Goal: Task Accomplishment & Management: Manage account settings

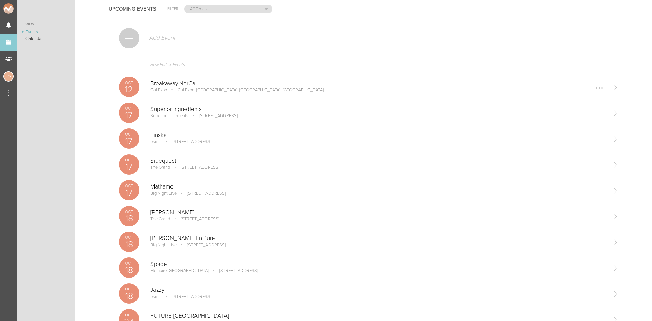
scroll to position [34, 0]
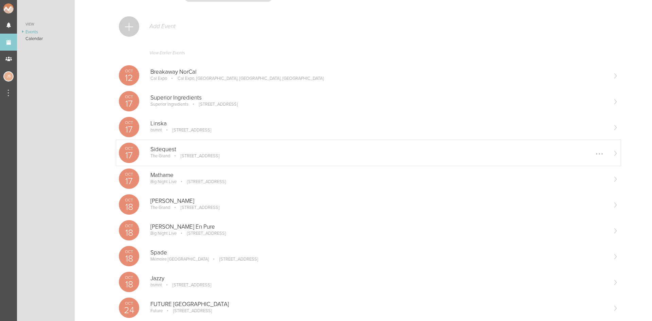
click at [216, 157] on p "[STREET_ADDRESS]" at bounding box center [195, 155] width 48 height 5
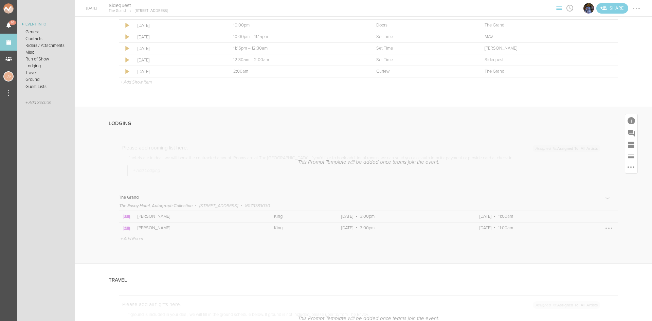
scroll to position [984, 0]
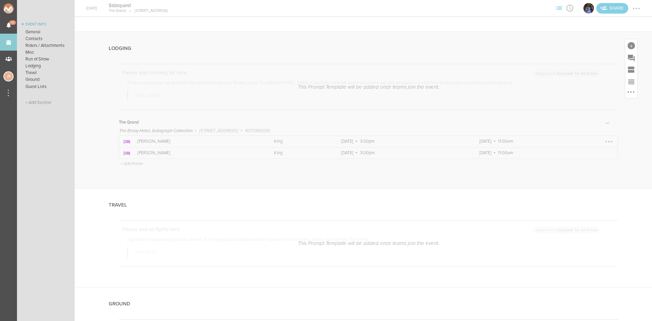
click at [603, 138] on div at bounding box center [608, 141] width 11 height 11
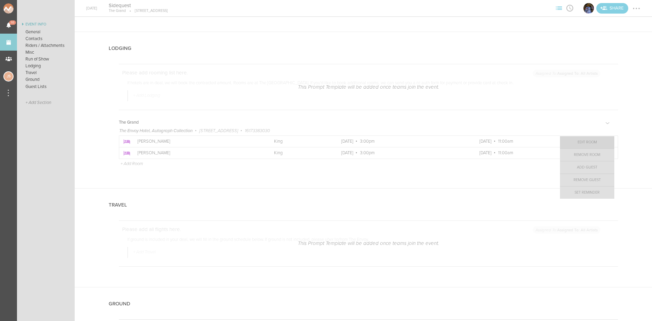
click at [589, 143] on link "Edit Room" at bounding box center [587, 142] width 54 height 12
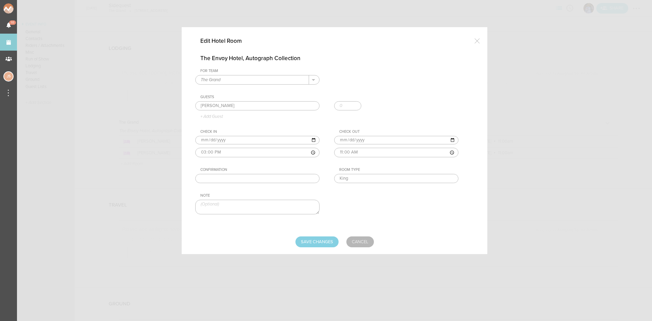
click at [270, 181] on input "text" at bounding box center [257, 179] width 124 height 10
paste input "89729788"
type input "89729788"
click at [306, 243] on input "Save Changes" at bounding box center [316, 241] width 43 height 11
type input "Saving..."
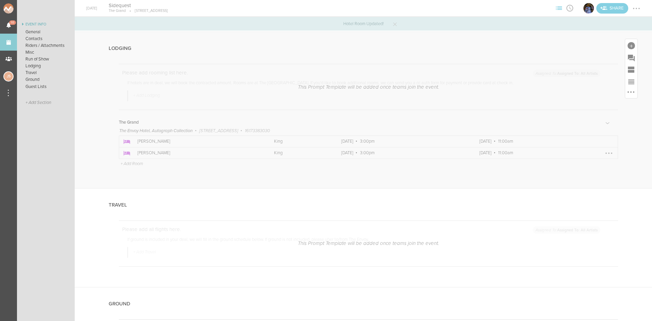
click at [604, 152] on div at bounding box center [608, 153] width 11 height 11
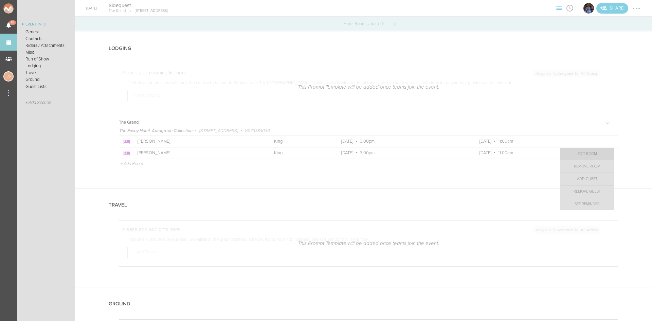
click at [597, 156] on link "Edit Room" at bounding box center [587, 154] width 54 height 12
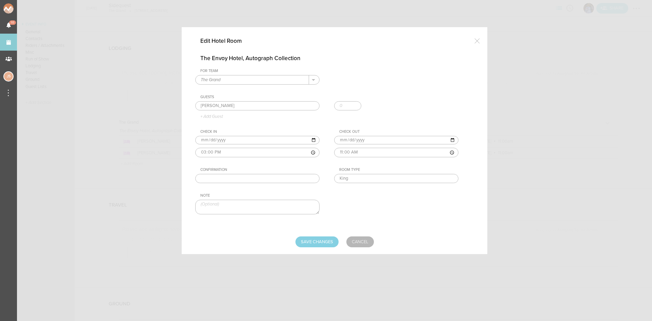
click at [272, 180] on input "text" at bounding box center [257, 179] width 124 height 10
paste input "89739659"
type input "89739659"
click at [335, 244] on input "Save Changes" at bounding box center [316, 241] width 43 height 11
type input "Saving..."
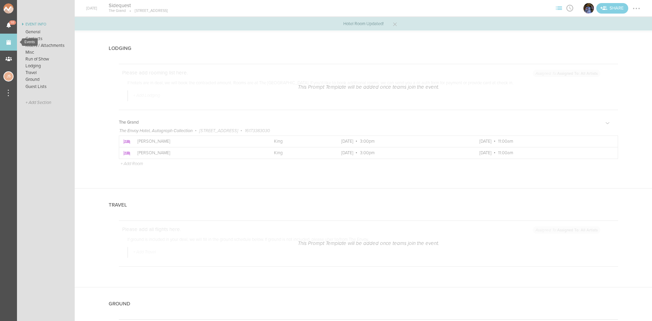
click at [15, 41] on link "Events" at bounding box center [8, 42] width 17 height 17
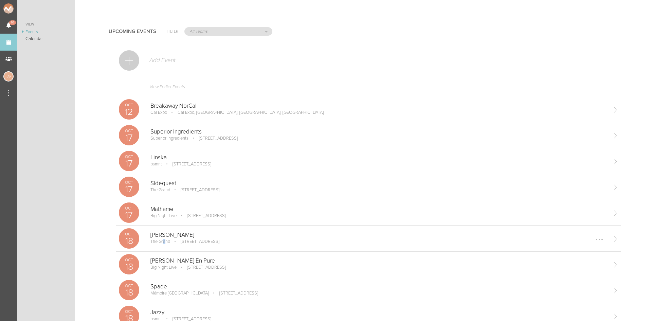
click at [165, 239] on p "The Grand" at bounding box center [160, 241] width 20 height 5
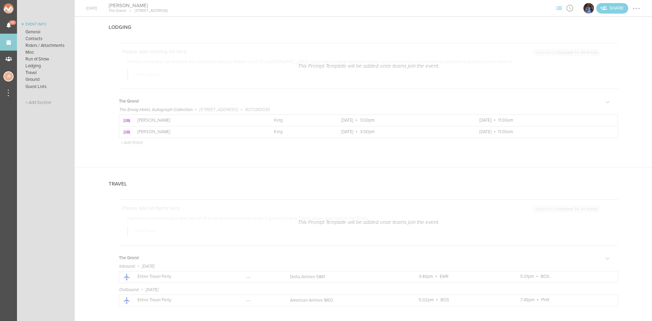
scroll to position [984, 0]
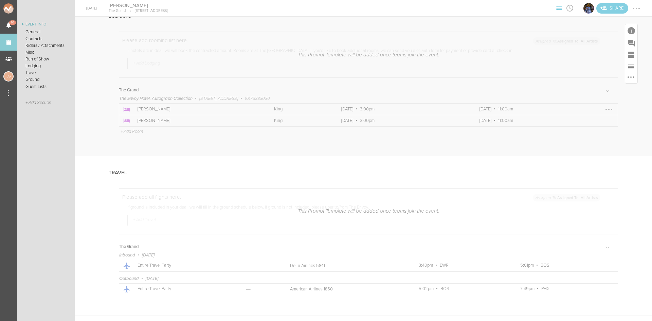
click at [603, 108] on div at bounding box center [608, 109] width 11 height 11
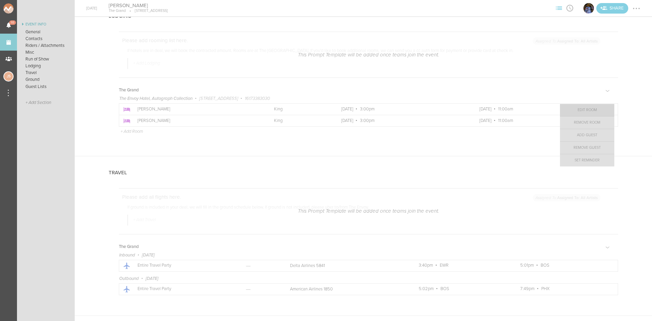
click at [596, 111] on link "Edit Room" at bounding box center [587, 110] width 54 height 12
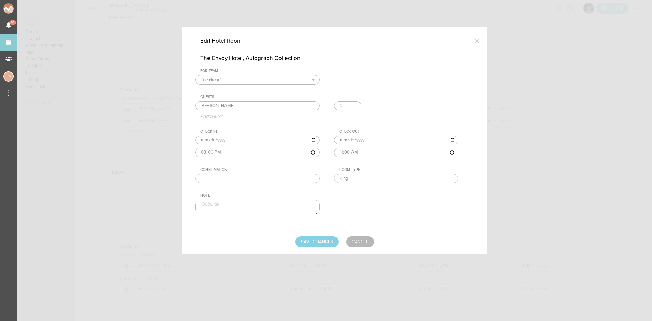
click at [216, 180] on input "text" at bounding box center [257, 179] width 124 height 10
paste input "89753896"
type input "89753896"
click at [324, 244] on input "Save Changes" at bounding box center [316, 241] width 43 height 11
type input "Saving..."
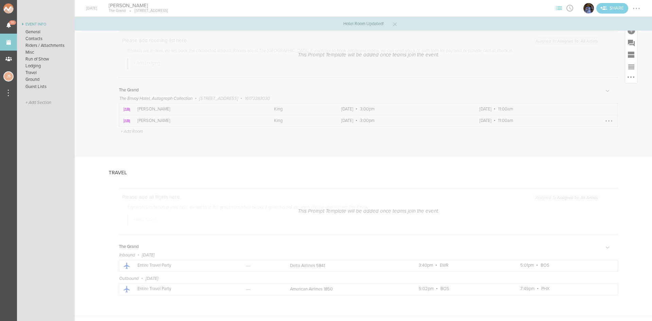
click at [603, 123] on div at bounding box center [608, 120] width 11 height 11
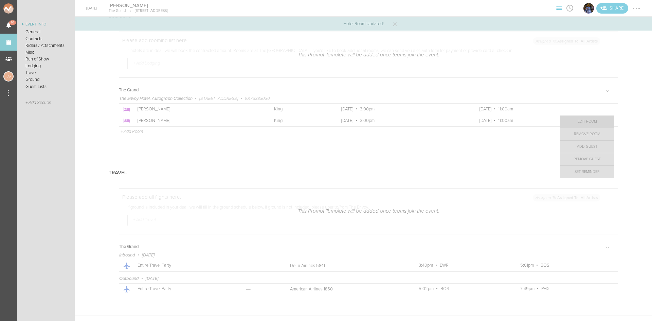
click at [574, 120] on link "Edit Room" at bounding box center [587, 121] width 54 height 12
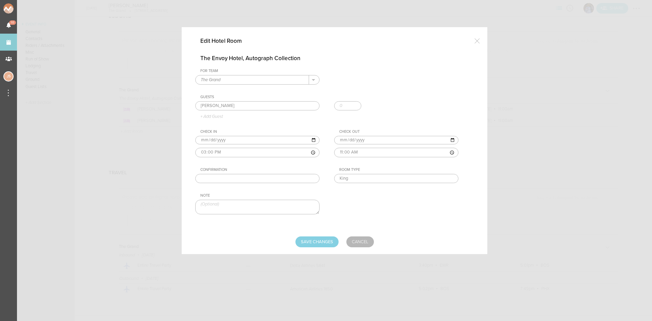
click at [300, 179] on input "text" at bounding box center [257, 179] width 124 height 10
paste input "89764890"
type input "89764890"
click at [315, 243] on input "Save Changes" at bounding box center [316, 241] width 43 height 11
type input "Saving..."
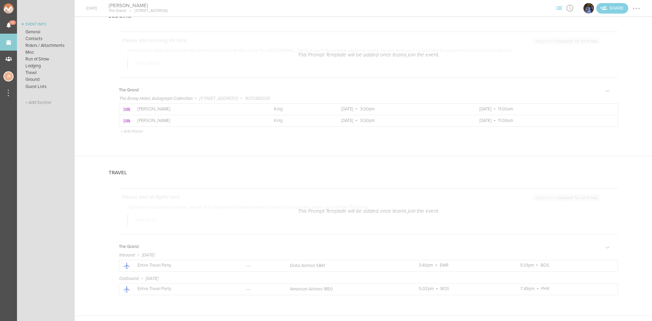
click at [638, 9] on div at bounding box center [636, 8] width 11 height 11
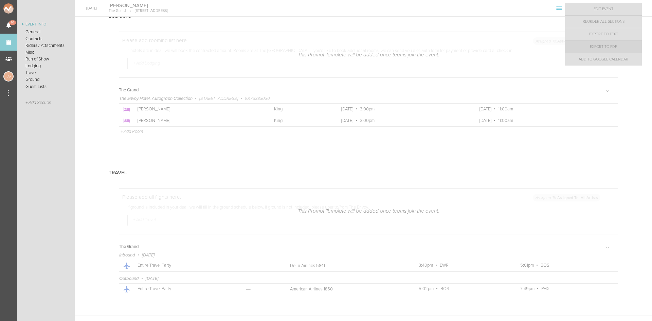
click at [625, 45] on link "Export to PDF" at bounding box center [603, 47] width 77 height 12
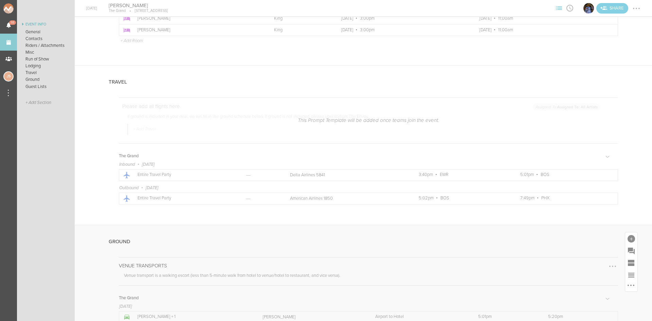
scroll to position [1176, 0]
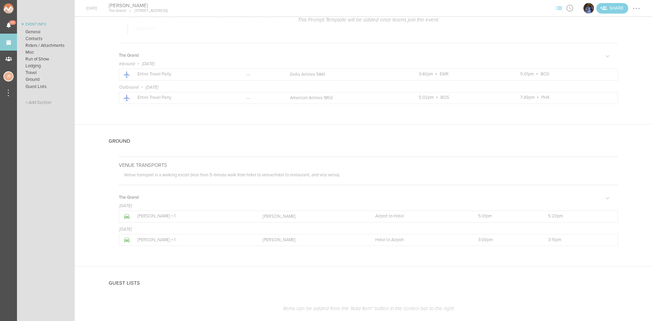
click at [636, 7] on div at bounding box center [636, 8] width 11 height 11
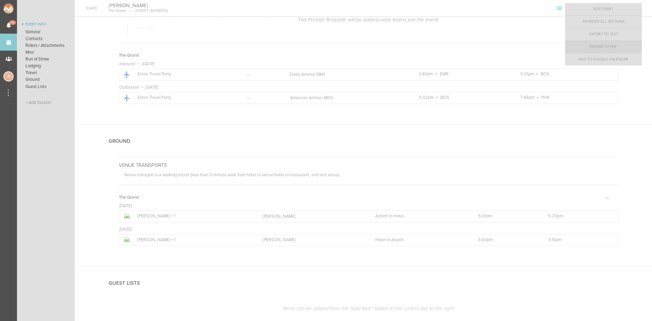
click at [623, 47] on link "Export to PDF" at bounding box center [603, 47] width 77 height 12
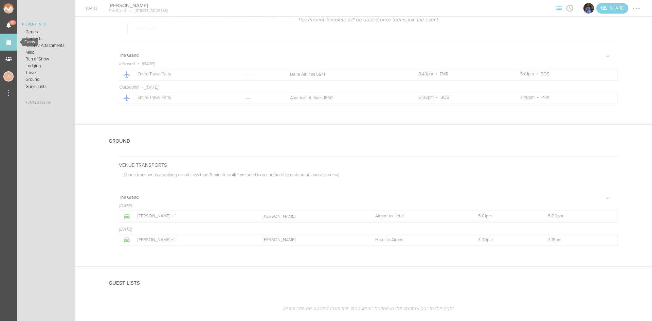
click at [10, 36] on link "Events" at bounding box center [8, 42] width 17 height 17
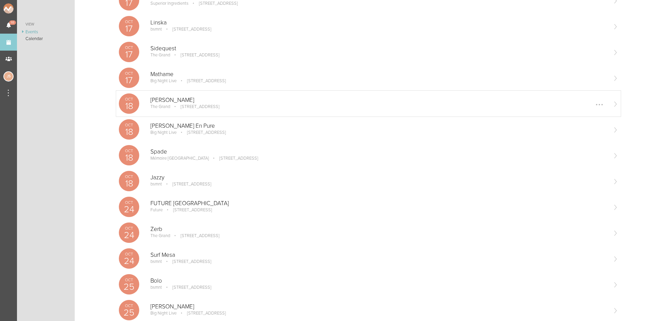
scroll to position [136, 0]
click at [162, 55] on p "The Grand" at bounding box center [160, 53] width 20 height 5
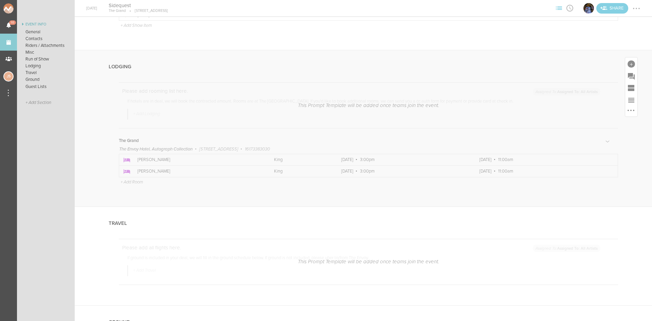
scroll to position [1052, 0]
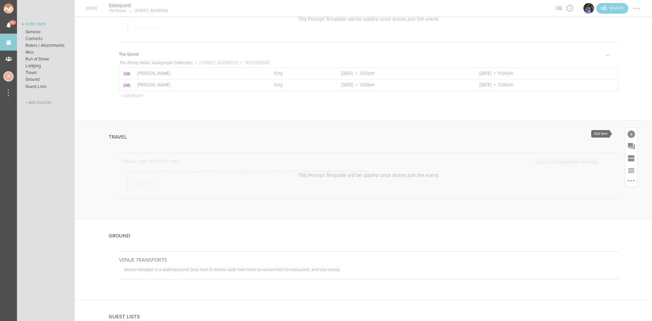
click at [627, 131] on div at bounding box center [630, 133] width 7 height 7
click at [591, 190] on icon at bounding box center [594, 194] width 14 height 14
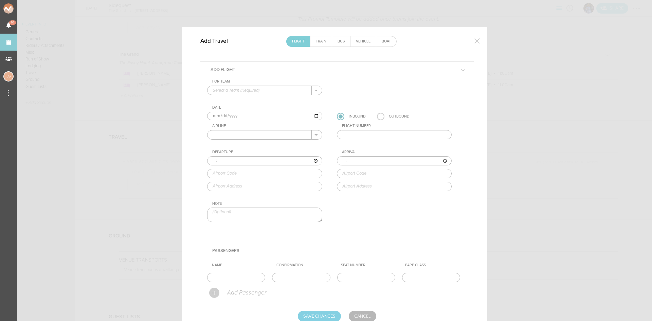
click at [231, 90] on input "text" at bounding box center [259, 90] width 104 height 9
click at [232, 100] on p "The Grand" at bounding box center [265, 101] width 104 height 12
type input "The Grand"
click at [231, 132] on input "text" at bounding box center [259, 134] width 104 height 9
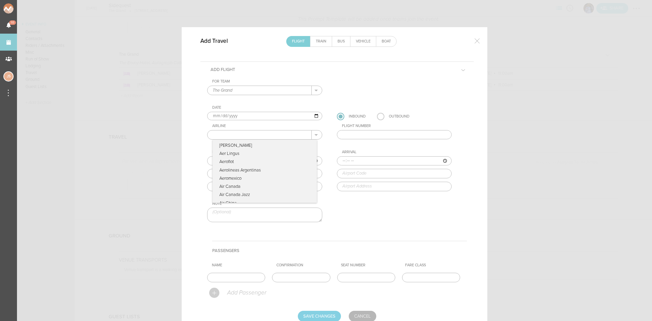
type input "United Airlines"
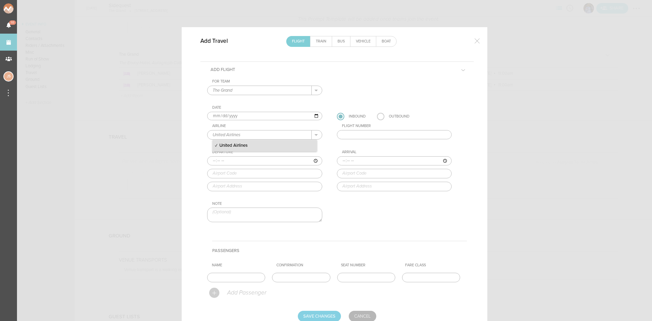
click at [367, 134] on input "text" at bounding box center [394, 135] width 115 height 10
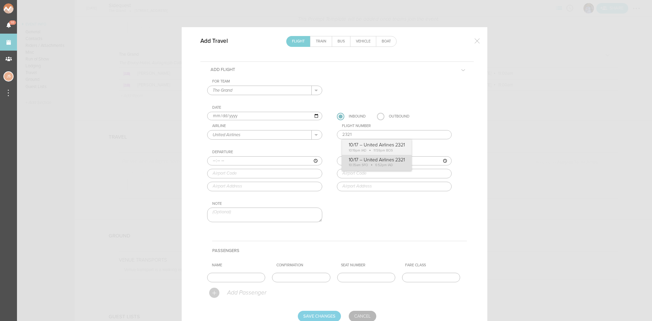
type input "2321"
type input "10:35"
type input "SFO"
type input "San Francisco International Airport, San Francisco, CA, 94128, United States"
type input "18:52"
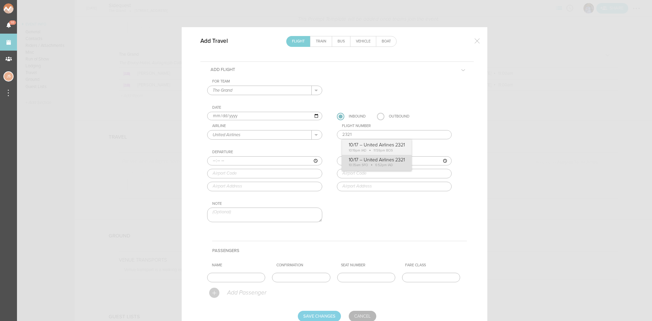
type input "IAD"
type input "Washington Dulles International Airport, 1 Saarinen Circle, Dulles, VA, 20166, …"
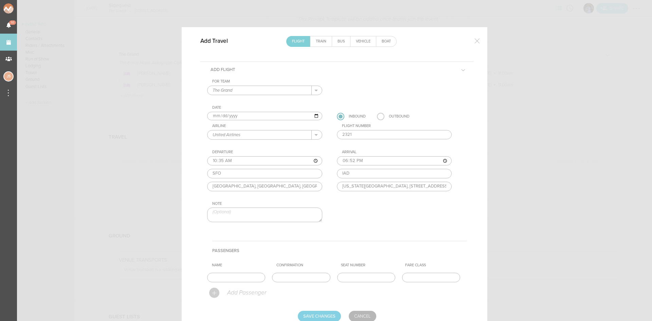
click at [383, 155] on div "For Team The Grand + Add New Team The Grand . The Grand Date 2025-10-17 Inbound…" at bounding box center [337, 156] width 260 height 155
drag, startPoint x: 364, startPoint y: 136, endPoint x: 253, endPoint y: 137, distance: 110.7
click at [253, 137] on div "For Team The Grand + Add New Team The Grand . The Grand Date 2025-10-17 Inbound…" at bounding box center [337, 156] width 260 height 155
click at [362, 134] on input "2321" at bounding box center [394, 135] width 115 height 10
type input "2321"
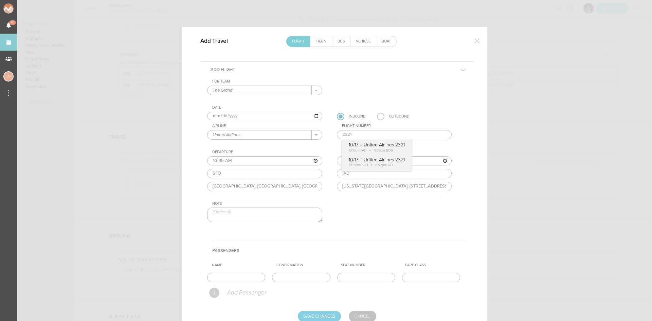
click at [368, 314] on link "Cancel" at bounding box center [362, 316] width 27 height 11
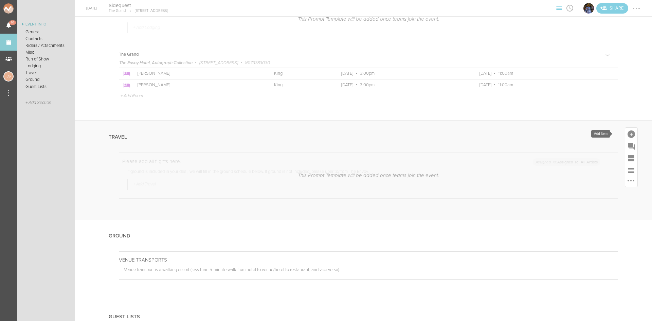
click at [627, 131] on div at bounding box center [630, 133] width 7 height 7
click at [586, 201] on span "Travel" at bounding box center [594, 203] width 22 height 7
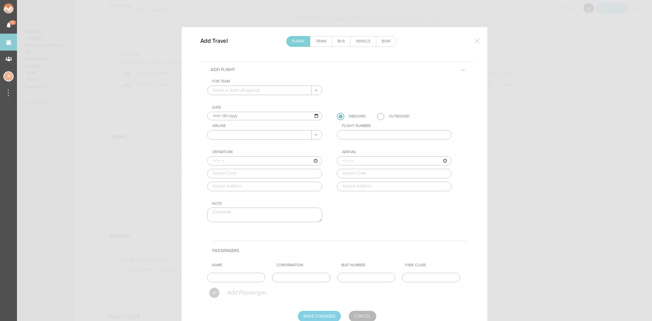
click at [237, 91] on input "text" at bounding box center [259, 90] width 104 height 9
click at [239, 99] on p "The Grand" at bounding box center [265, 101] width 104 height 12
type input "The Grand"
click at [217, 117] on input "2025-10-17" at bounding box center [264, 116] width 115 height 9
type input "2025-10-18"
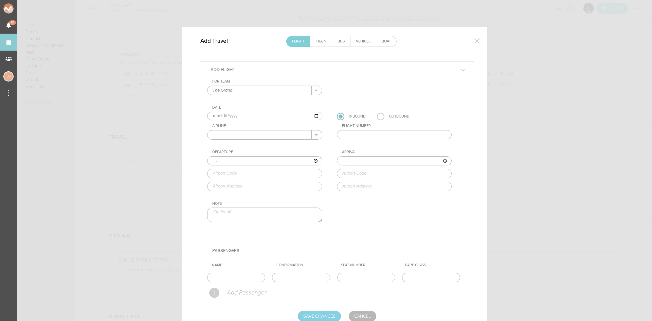
drag, startPoint x: 377, startPoint y: 113, endPoint x: 327, endPoint y: 123, distance: 50.9
click at [377, 113] on label at bounding box center [380, 116] width 7 height 7
click at [0, 0] on input "radio" at bounding box center [0, 0] width 0 height 0
click at [239, 135] on input "text" at bounding box center [259, 134] width 104 height 9
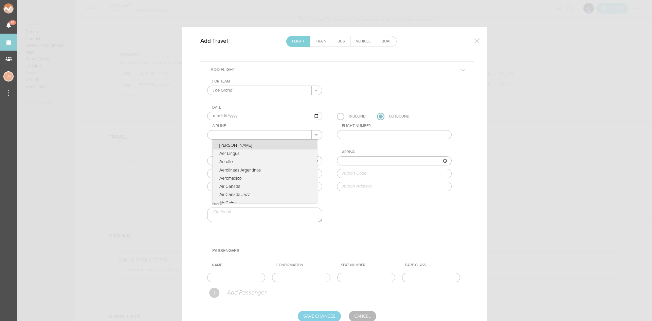
type input "JetBlue"
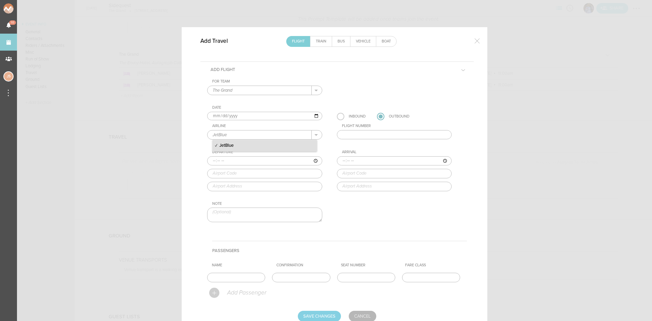
click at [258, 146] on p "JetBlue" at bounding box center [265, 146] width 104 height 12
click at [361, 136] on input "text" at bounding box center [394, 135] width 115 height 10
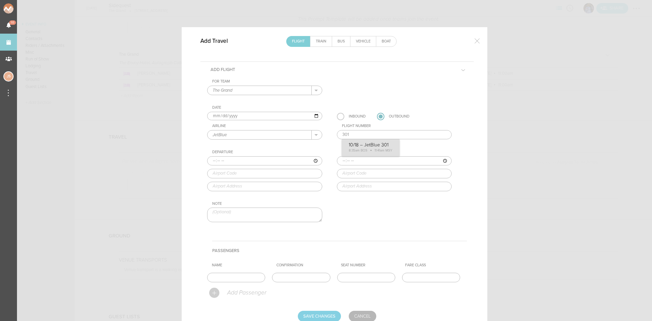
type input "301"
type input "08:35"
type input "BOS"
type input "Boston Logan International Airport, One Harborside Drive, Boston, MA, 02128-290…"
type input "11:41"
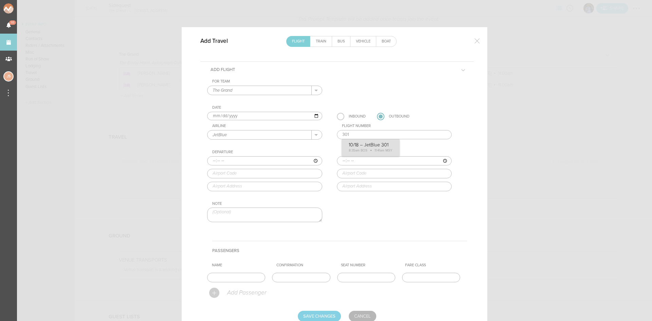
type input "MSY"
type input "Louis Armstrong New Orleans Intl Airport, 900 Airline Highway, New Orleans, LA,…"
click at [365, 146] on div "For Team The Grand + Add New Team The Grand . The Grand Date 2025-10-18 Inbound…" at bounding box center [337, 156] width 260 height 155
click at [246, 280] on input "text" at bounding box center [236, 278] width 58 height 10
type input "Entire Travel Party"
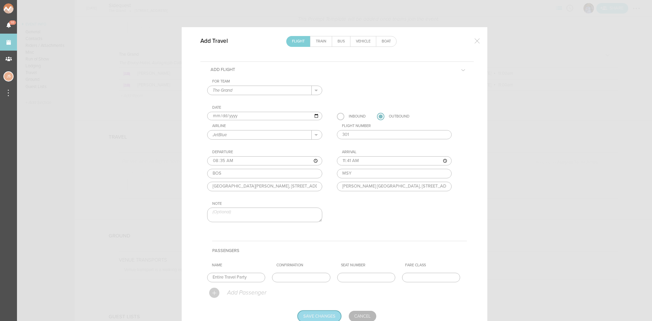
click at [322, 314] on input "Save Changes" at bounding box center [319, 316] width 43 height 11
type input "Saving..."
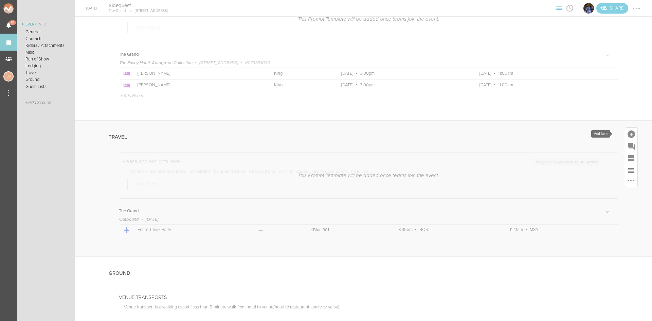
click at [625, 131] on div at bounding box center [631, 134] width 12 height 12
click at [587, 198] on icon at bounding box center [594, 194] width 14 height 14
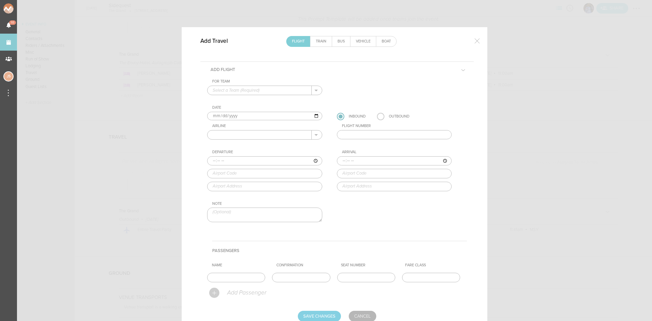
click at [244, 88] on input "text" at bounding box center [259, 90] width 104 height 9
click at [244, 99] on p "The Grand" at bounding box center [265, 101] width 104 height 12
type input "The Grand"
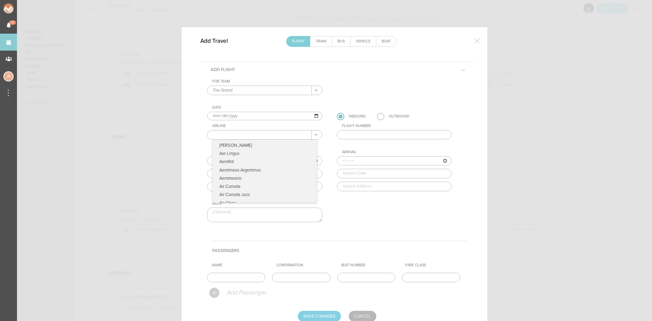
click at [234, 132] on input "text" at bounding box center [259, 134] width 104 height 9
type input "United Airlines"
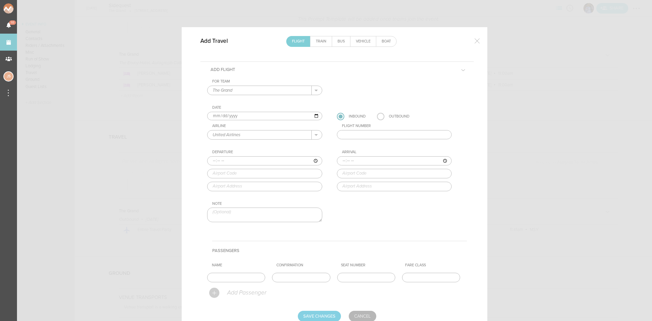
click at [349, 132] on input "text" at bounding box center [394, 135] width 115 height 10
type input "2321"
click at [363, 316] on link "Cancel" at bounding box center [362, 316] width 27 height 11
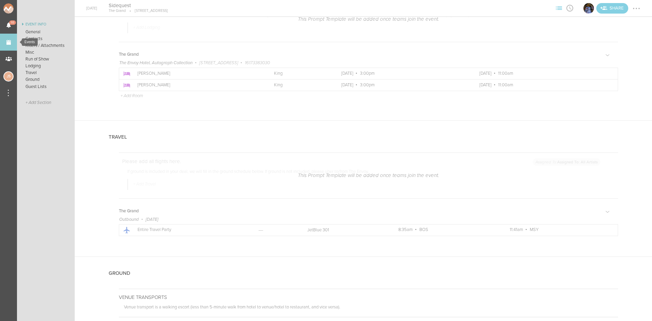
click at [9, 43] on link "Events" at bounding box center [8, 42] width 17 height 17
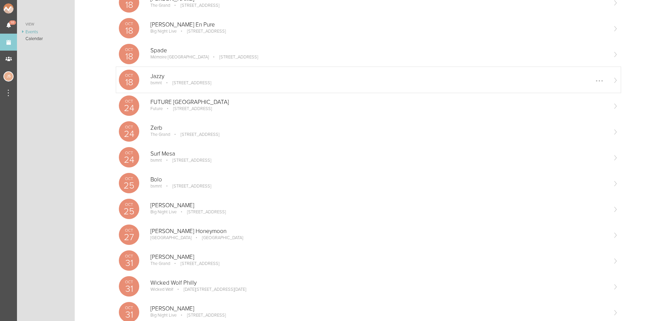
scroll to position [238, 0]
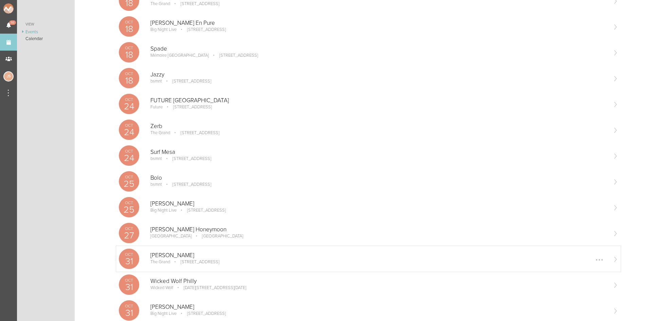
click at [181, 260] on p "[STREET_ADDRESS]" at bounding box center [195, 261] width 48 height 5
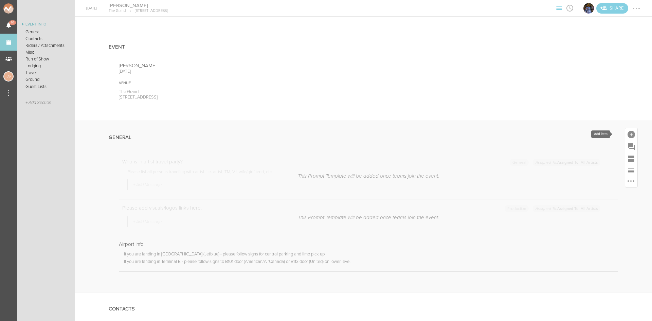
click at [627, 133] on div at bounding box center [630, 134] width 7 height 7
click at [522, 239] on link "Note" at bounding box center [535, 242] width 29 height 34
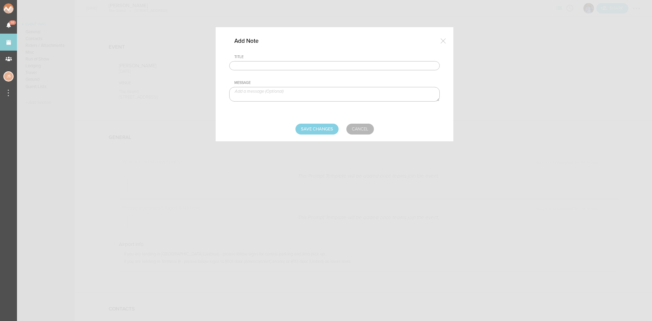
click at [265, 66] on input "text" at bounding box center [334, 66] width 210 height 10
type input "Travel Party"
click at [282, 91] on textarea at bounding box center [334, 94] width 210 height 15
paste textarea "[PERSON_NAME] (artist) [PERSON_NAME] (mgmt) [PERSON_NAME] (assistant)"
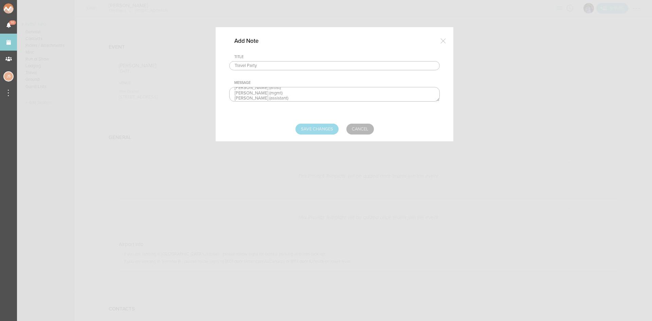
type textarea "[PERSON_NAME] (artist) [PERSON_NAME] (mgmt) [PERSON_NAME] (assistant)"
click at [313, 132] on input "Save Changes" at bounding box center [316, 129] width 43 height 11
type input "Saving..."
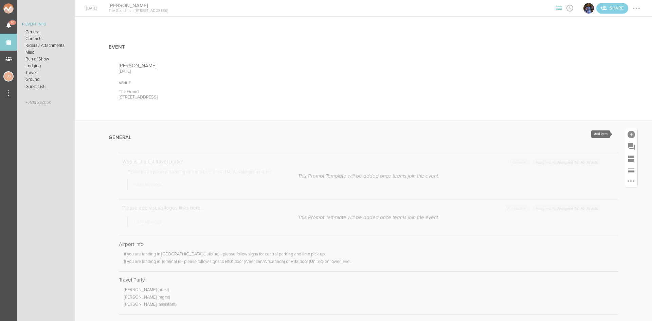
click at [627, 136] on div at bounding box center [630, 134] width 7 height 7
click at [532, 241] on icon at bounding box center [536, 239] width 14 height 14
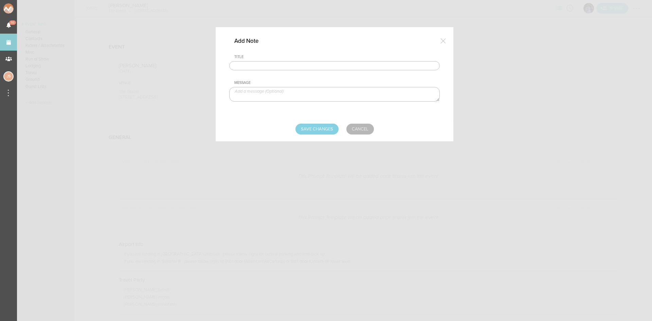
click at [286, 64] on input "text" at bounding box center [334, 66] width 210 height 10
type input "Visuals"
click at [284, 94] on textarea at bounding box center [334, 94] width 210 height 15
paste textarea "[URL][DOMAIN_NAME]"
type textarea "[URL][DOMAIN_NAME]"
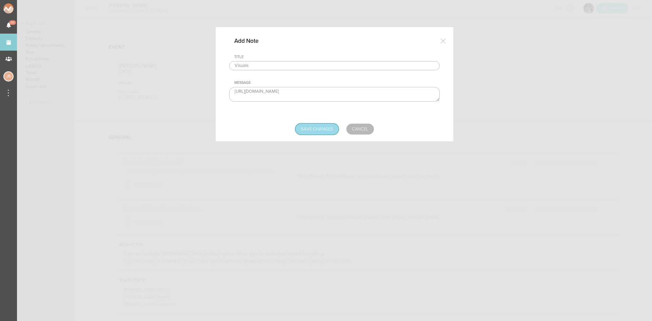
click at [316, 129] on input "Save Changes" at bounding box center [316, 129] width 43 height 11
type input "Saving..."
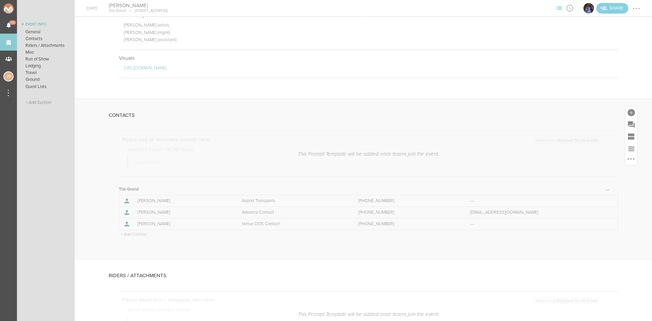
scroll to position [272, 0]
click at [137, 225] on p "+ Add Contact" at bounding box center [133, 227] width 27 height 5
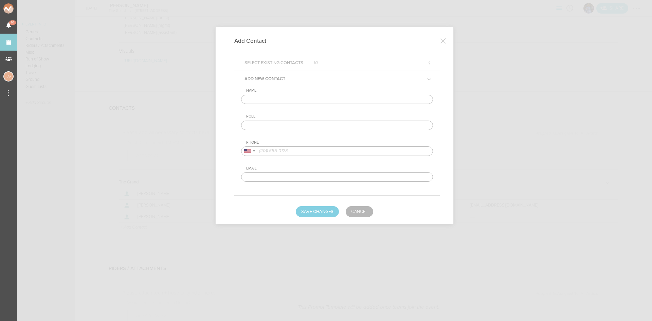
click at [263, 102] on input "text" at bounding box center [337, 100] width 192 height 10
type input "[PERSON_NAME]"
click at [310, 124] on input "text" at bounding box center [337, 126] width 192 height 10
type input "Artist DOS Contact"
click at [291, 153] on input "tel" at bounding box center [337, 151] width 192 height 10
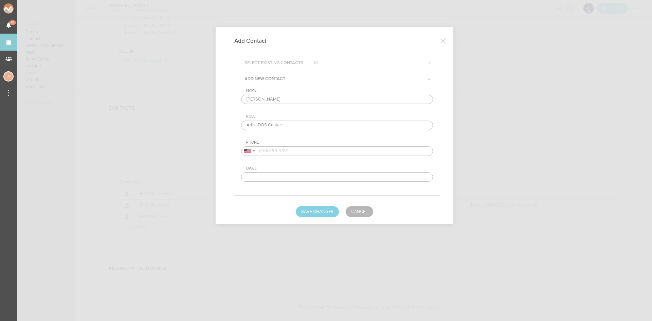
paste input "973.224.1092"
type input "973.224.1092"
click at [311, 212] on button "Save Changes" at bounding box center [317, 211] width 43 height 11
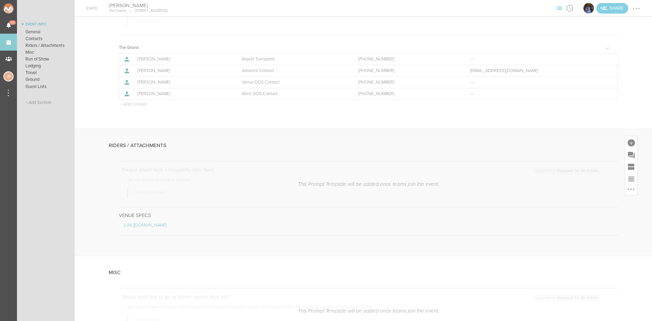
scroll to position [407, 0]
click at [603, 57] on div at bounding box center [608, 57] width 11 height 11
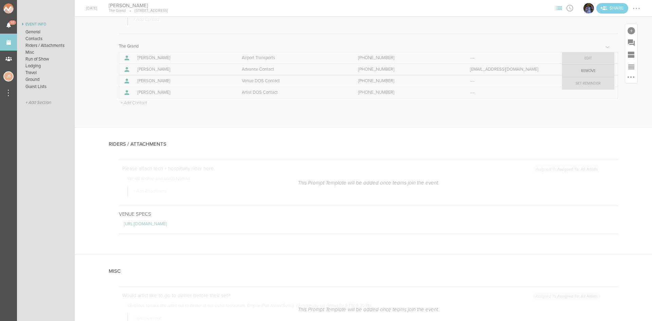
drag, startPoint x: 598, startPoint y: 71, endPoint x: 356, endPoint y: 35, distance: 245.1
click at [597, 71] on link "Remove" at bounding box center [588, 71] width 52 height 12
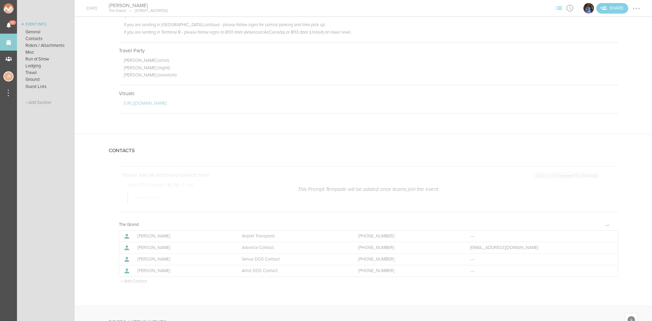
scroll to position [204, 0]
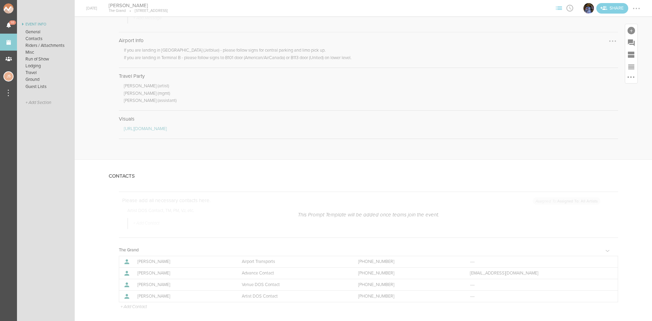
click at [607, 40] on div at bounding box center [612, 41] width 11 height 11
drag, startPoint x: 598, startPoint y: 55, endPoint x: 354, endPoint y: 35, distance: 245.2
click at [597, 55] on link "Remove Note" at bounding box center [592, 54] width 52 height 12
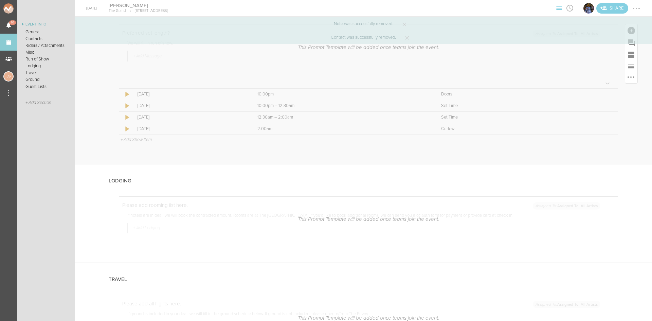
scroll to position [781, 0]
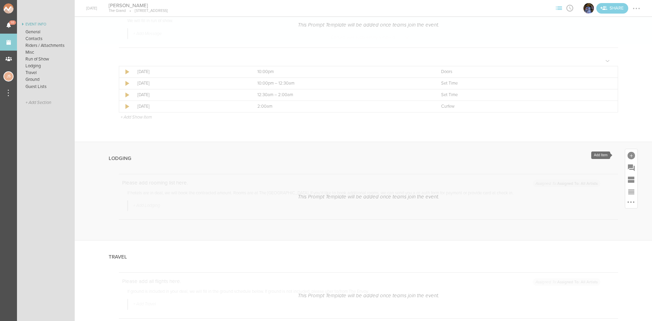
click at [627, 156] on div at bounding box center [630, 155] width 7 height 7
click at [529, 264] on icon at bounding box center [536, 260] width 14 height 14
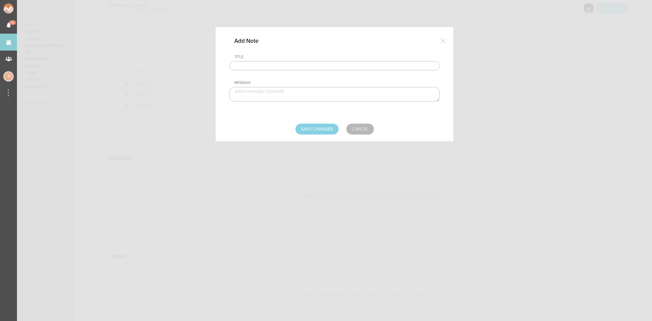
click at [303, 66] on input "text" at bounding box center [334, 66] width 210 height 10
type input "Lodging/GROUND"
click at [278, 96] on textarea at bounding box center [334, 94] width 210 height 15
type textarea "$500 buyout to be sent with final payment"
click at [317, 130] on input "Save Changes" at bounding box center [316, 129] width 43 height 11
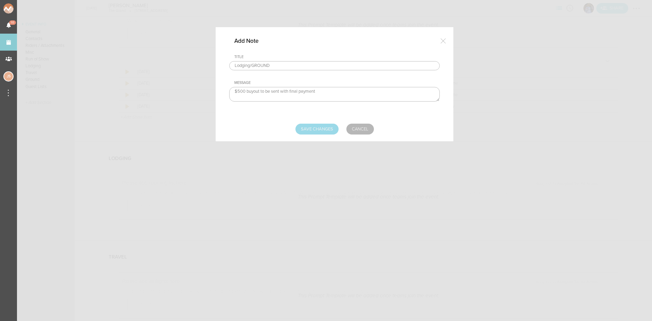
type input "Saving..."
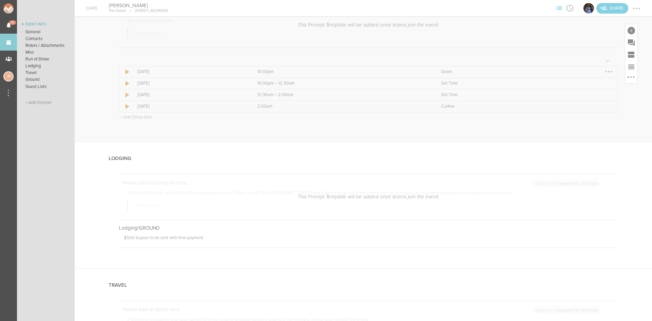
click at [603, 73] on div at bounding box center [608, 71] width 11 height 11
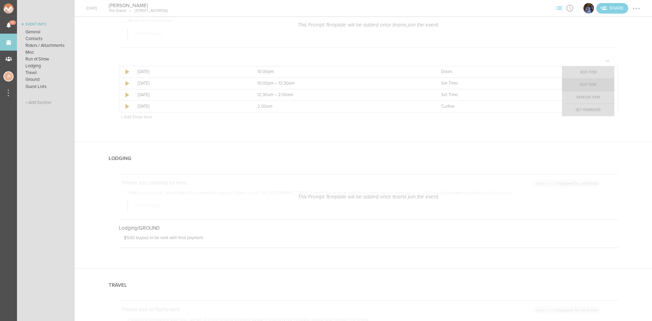
click at [597, 84] on link "Edit Item" at bounding box center [588, 85] width 52 height 12
select select "Doors"
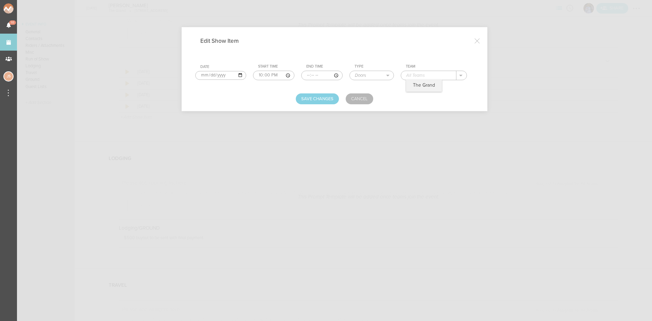
click at [447, 72] on input "text" at bounding box center [428, 75] width 55 height 9
click at [426, 83] on p "The Grand" at bounding box center [424, 84] width 22 height 5
type input "The Grand"
click at [333, 96] on button "Save Changes" at bounding box center [317, 98] width 43 height 11
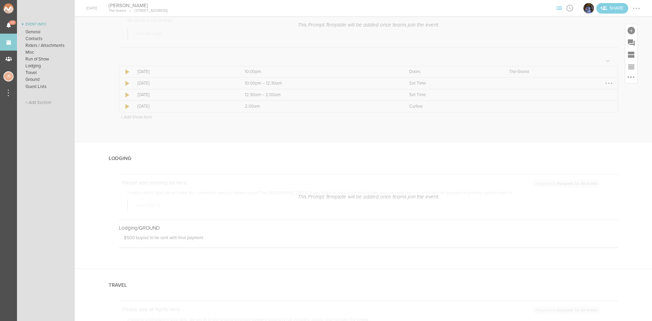
click at [608, 84] on div at bounding box center [608, 82] width 1 height 1
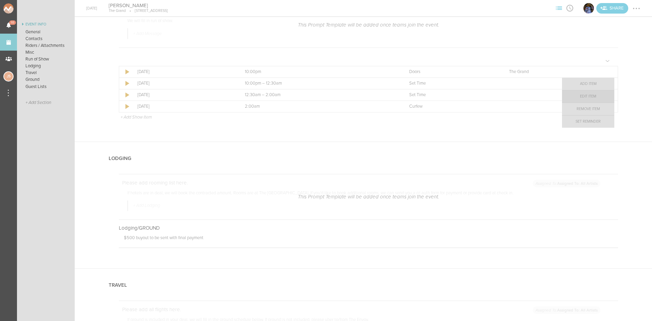
drag, startPoint x: 603, startPoint y: 84, endPoint x: 600, endPoint y: 97, distance: 13.8
click at [600, 97] on link "Edit Item" at bounding box center [588, 96] width 52 height 12
select select "Set Time"
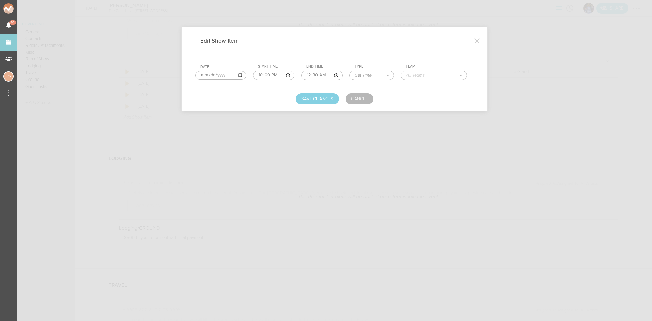
click at [307, 74] on input "00:30" at bounding box center [321, 76] width 41 height 10
type input "23:15"
type input "Frizzle"
click at [315, 100] on button "Save Changes" at bounding box center [317, 98] width 43 height 11
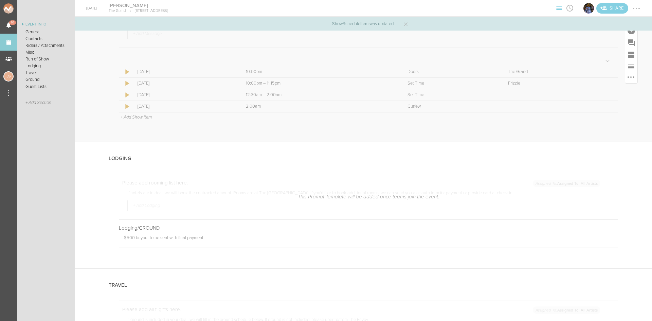
click at [149, 115] on p "+ Add Show Item" at bounding box center [136, 116] width 31 height 5
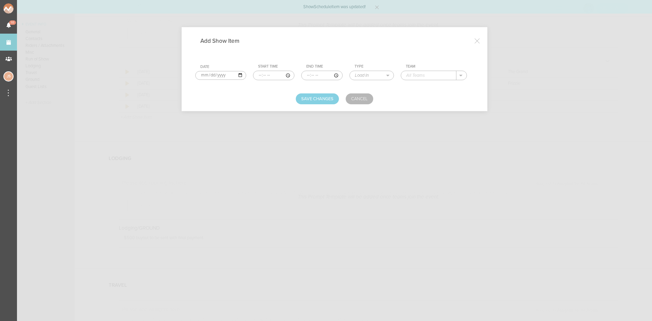
click at [260, 76] on input "time" at bounding box center [273, 76] width 41 height 10
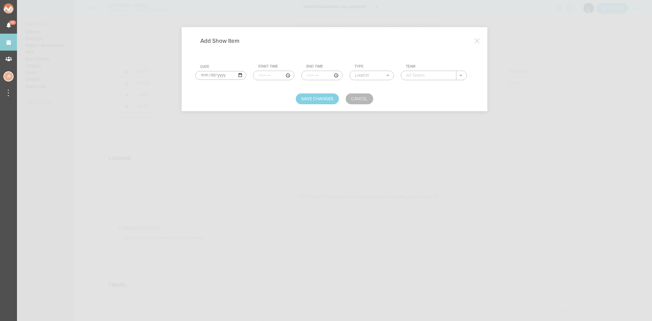
type input "23:15"
type input "00:30"
click at [366, 75] on select "Load In Soundcheck Line Check Programming Doors Set Time Changeover Curfew Load…" at bounding box center [372, 75] width 44 height 9
select select "Set Time"
click at [350, 71] on select "Load In Soundcheck Line Check Programming Doors Set Time Changeover Curfew Load…" at bounding box center [372, 75] width 44 height 9
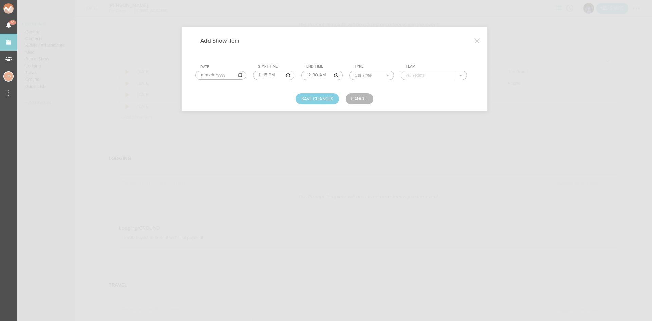
click at [417, 78] on input "text" at bounding box center [428, 75] width 55 height 9
type input "Bones"
click at [318, 102] on button "Save Changes" at bounding box center [317, 98] width 43 height 11
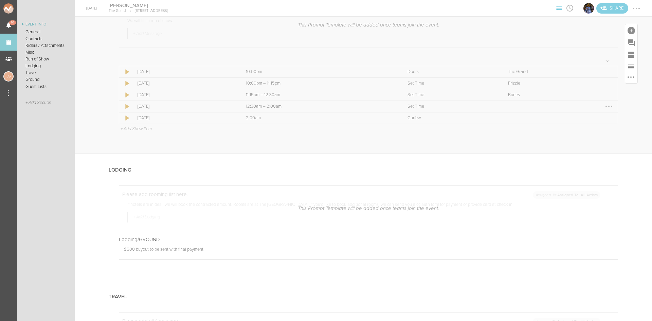
click at [607, 105] on div at bounding box center [608, 106] width 11 height 11
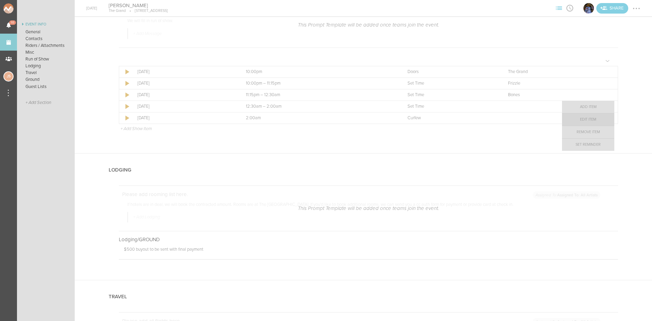
click at [602, 119] on link "Edit Item" at bounding box center [588, 119] width 52 height 12
select select "Set Time"
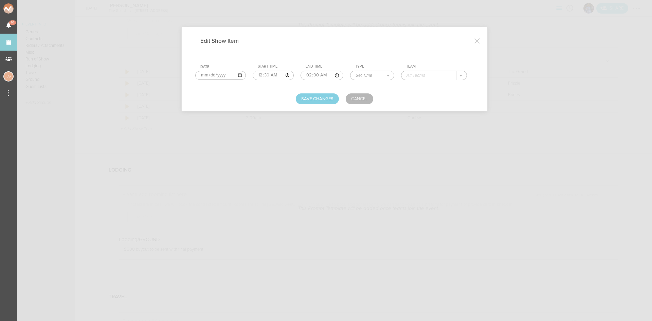
click at [443, 74] on input "text" at bounding box center [428, 75] width 55 height 9
type input "[PERSON_NAME]"
click at [326, 100] on button "Save Changes" at bounding box center [317, 98] width 43 height 11
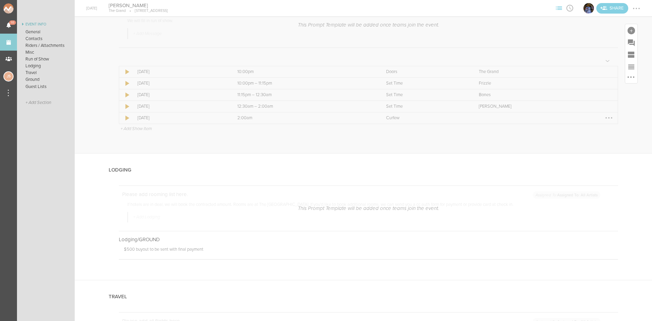
click at [605, 116] on div at bounding box center [608, 117] width 11 height 11
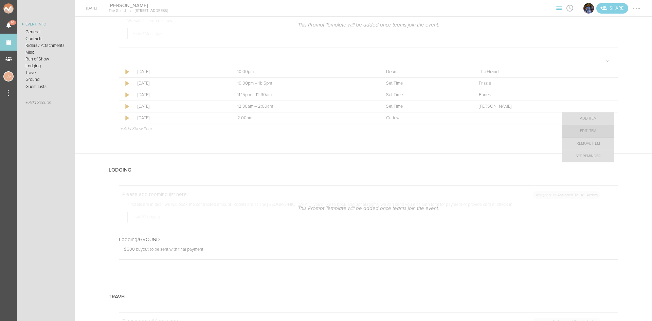
click at [601, 126] on link "Edit Item" at bounding box center [588, 131] width 52 height 12
select select "Curfew"
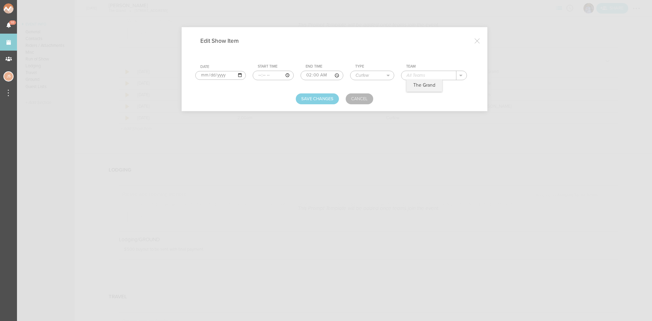
click at [423, 75] on input "text" at bounding box center [428, 75] width 55 height 9
click at [426, 81] on div "The Grand" at bounding box center [424, 86] width 36 height 12
type input "The Grand"
click at [318, 100] on button "Save Changes" at bounding box center [317, 98] width 43 height 11
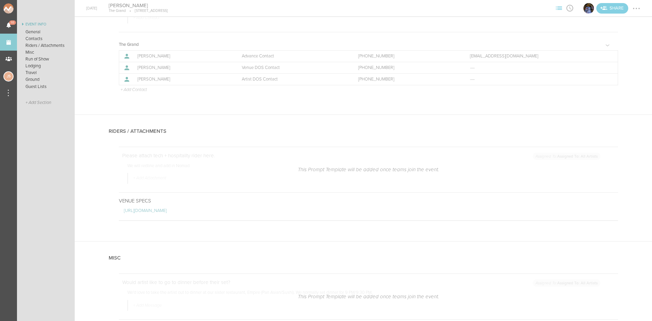
scroll to position [170, 0]
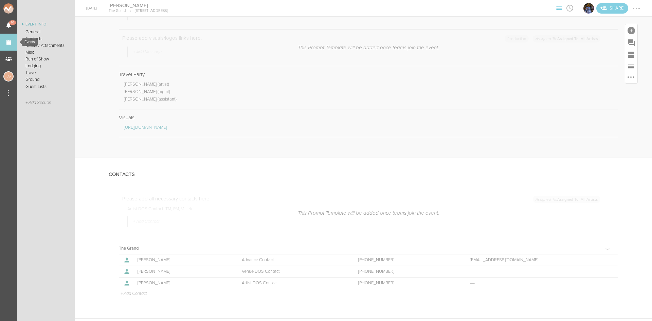
click at [13, 40] on link "Events" at bounding box center [8, 42] width 17 height 17
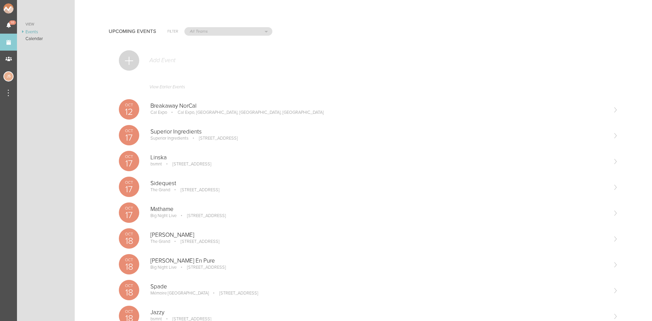
click at [130, 56] on div at bounding box center [129, 60] width 20 height 20
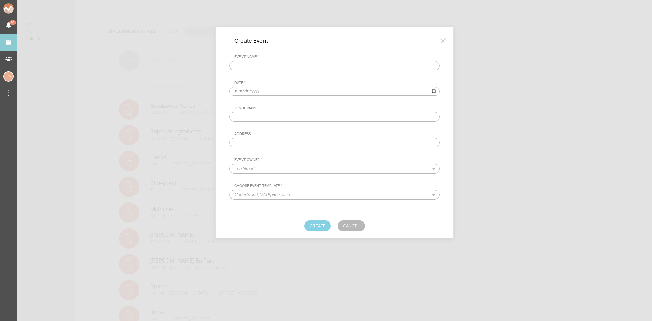
click at [314, 64] on input "text" at bounding box center [334, 66] width 210 height 10
type input "Spinking"
click at [238, 90] on input "date" at bounding box center [334, 91] width 210 height 9
type input "[DATE]"
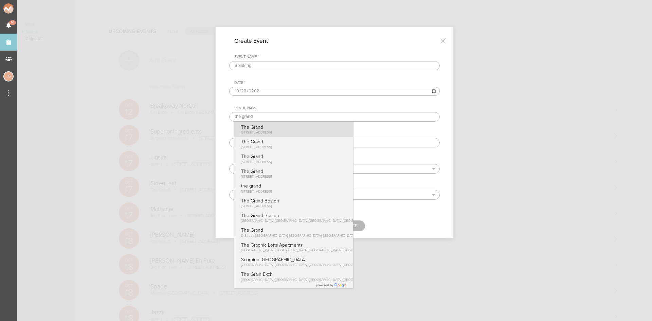
click at [254, 132] on span "[STREET_ADDRESS]" at bounding box center [256, 132] width 31 height 4
type input "The Grand"
type input "[STREET_ADDRESS]"
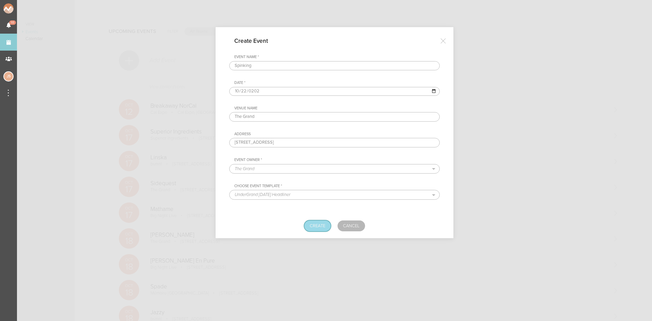
click at [316, 225] on button "Create" at bounding box center [317, 225] width 26 height 11
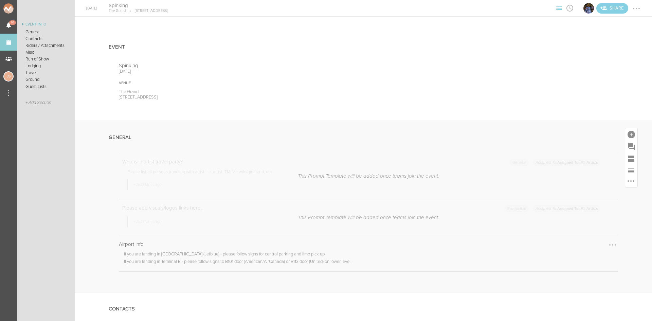
click at [609, 246] on div at bounding box center [612, 244] width 11 height 11
click at [600, 261] on link "Remove Note" at bounding box center [592, 258] width 52 height 12
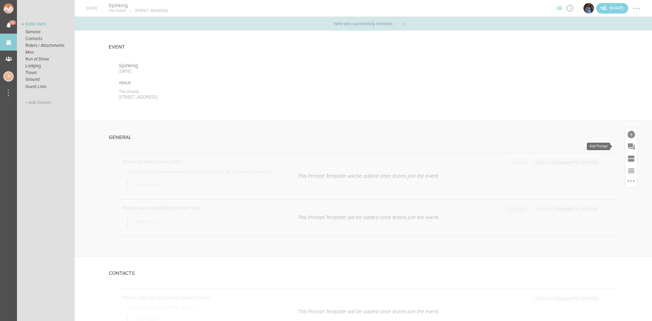
click at [627, 133] on div at bounding box center [630, 134] width 7 height 7
click at [529, 242] on icon at bounding box center [536, 239] width 14 height 14
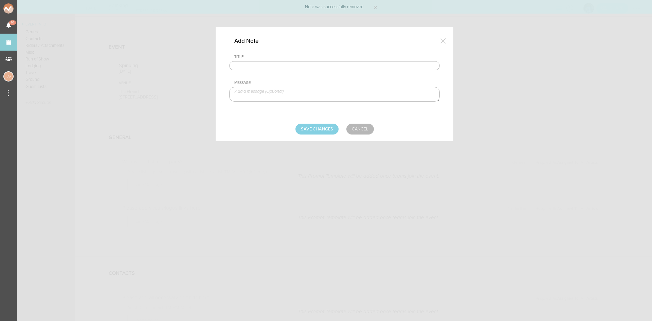
click at [314, 64] on input "text" at bounding box center [334, 66] width 210 height 10
type input "Travel Party"
click at [260, 91] on textarea at bounding box center [334, 94] width 210 height 15
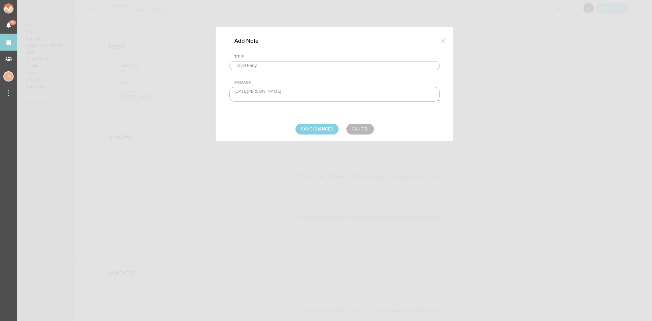
click at [301, 89] on textarea "[DATE][PERSON_NAME]" at bounding box center [334, 94] width 210 height 15
type textarea "[DATE][PERSON_NAME] - TM Spinking - Artist +2"
click at [330, 129] on input "Save Changes" at bounding box center [316, 129] width 43 height 11
type input "Saving..."
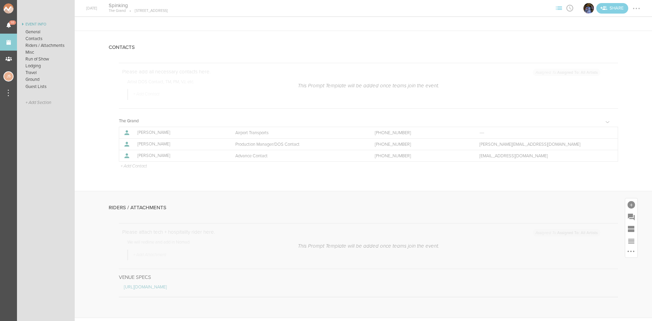
scroll to position [306, 0]
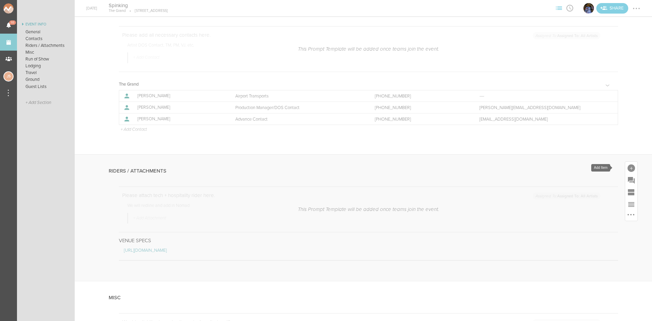
click at [627, 168] on div at bounding box center [630, 167] width 7 height 7
click at [532, 269] on icon at bounding box center [536, 271] width 8 height 7
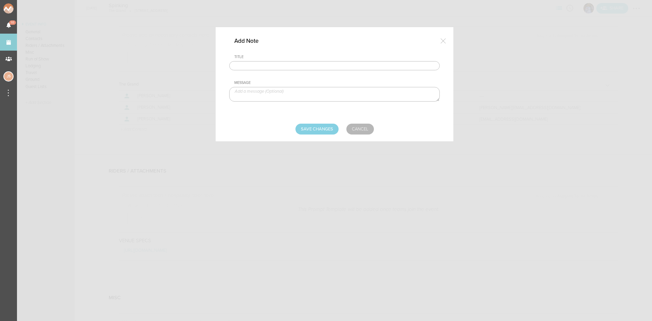
click at [297, 62] on input "text" at bounding box center [334, 66] width 210 height 10
drag, startPoint x: 275, startPoint y: 62, endPoint x: 198, endPoint y: 65, distance: 77.4
click at [198, 65] on div "Add Note Title Visuals Message Save Changes Cancel" at bounding box center [326, 160] width 652 height 321
type input "Hospitality Rider"
click at [283, 92] on textarea at bounding box center [334, 94] width 210 height 15
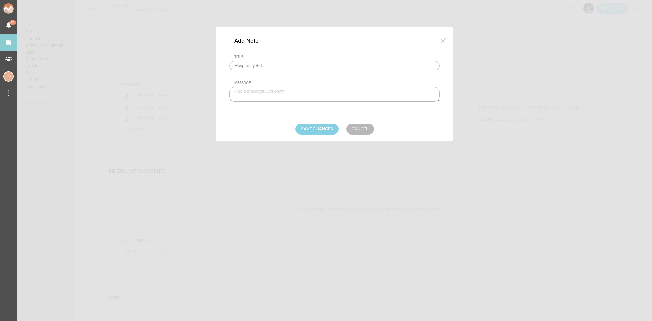
paste textarea "• 2 Branson Grand VSOP • 2 Branson Royal • 1 Le Chem Rose • 1 Le Chem Brut (Bot…"
type textarea "• 2 Branson Grand VSOP • 2 Branson Royal • 1 Le Chem Rose • 1 Le Chem Brut (Bot…"
click at [320, 127] on input "Save Changes" at bounding box center [316, 129] width 43 height 11
type input "Saving..."
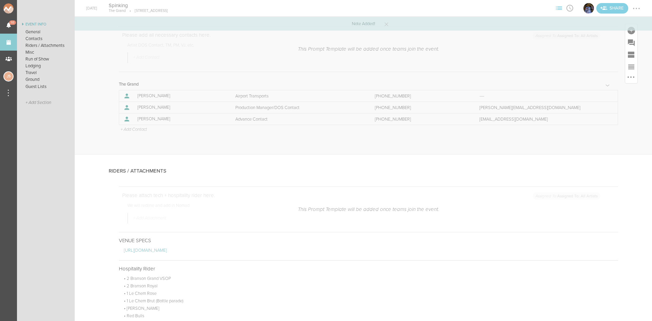
click at [127, 131] on p "+ Add Contact" at bounding box center [133, 129] width 27 height 5
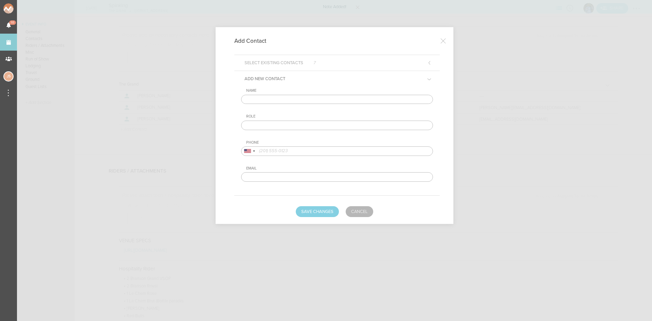
click at [289, 98] on input "text" at bounding box center [337, 100] width 192 height 10
type input "Noel Rincon"
click at [296, 123] on input "text" at bounding box center [337, 126] width 192 height 10
type input "Artist DOS Contact"
click at [283, 148] on input "tel" at bounding box center [337, 151] width 192 height 10
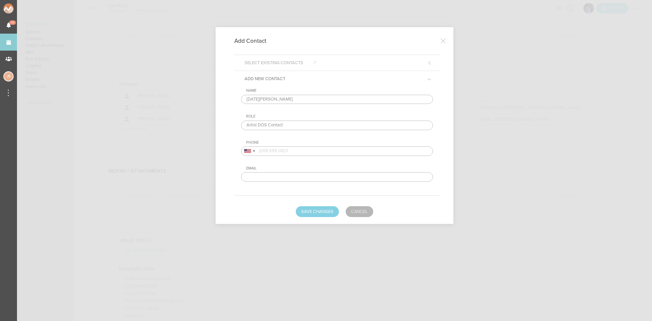
paste input "1 (201) 406-5948"
type input "1 (201) 406-5948"
click at [320, 209] on button "Save Changes" at bounding box center [317, 211] width 43 height 11
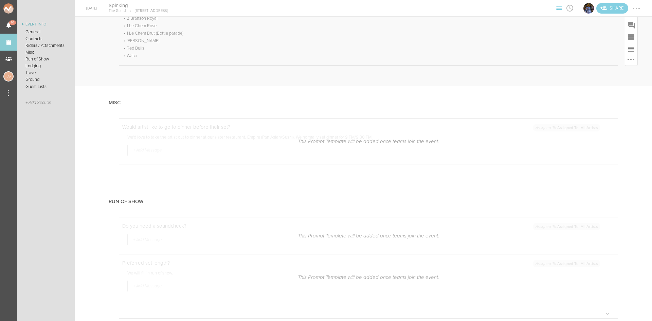
scroll to position [611, 0]
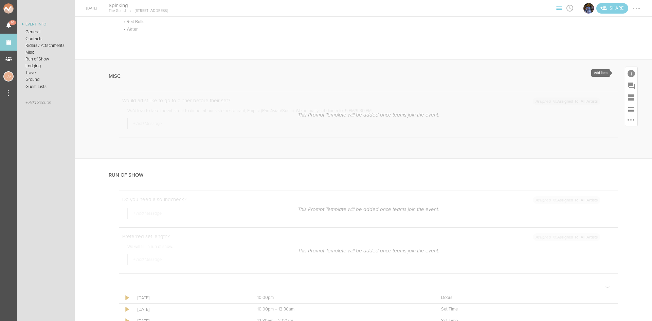
click at [627, 72] on div at bounding box center [630, 73] width 7 height 7
click at [532, 134] on icon at bounding box center [535, 132] width 7 height 11
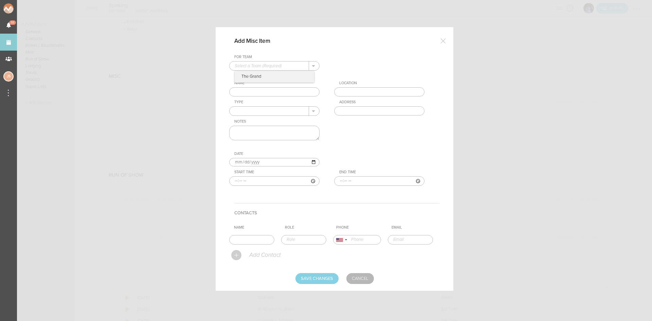
click at [283, 69] on input "text" at bounding box center [268, 65] width 79 height 9
click at [280, 82] on div "For Team + Add New Team The Grand . The Grand Name Location Type Interview Meal…" at bounding box center [334, 126] width 210 height 142
click at [272, 93] on input "text" at bounding box center [274, 92] width 90 height 10
click at [268, 68] on div "+ Add New Team The Grand . The Grand" at bounding box center [274, 66] width 90 height 10
click at [267, 60] on div "For Team + Add New Team The Grand . The Grand" at bounding box center [281, 63] width 104 height 16
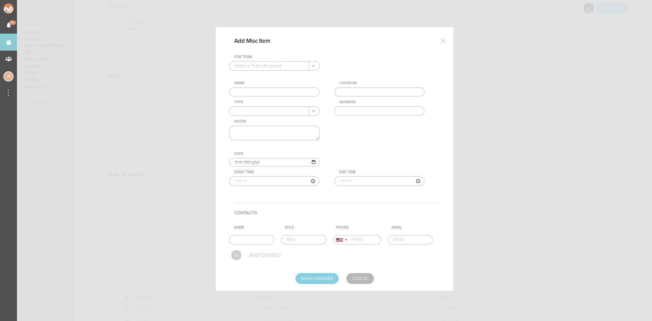
click at [268, 64] on input "text" at bounding box center [268, 65] width 79 height 9
click at [267, 77] on p "The Grand" at bounding box center [274, 77] width 79 height 12
type input "The Grand"
click at [263, 93] on input "text" at bounding box center [274, 92] width 90 height 10
click at [247, 90] on input "text" at bounding box center [274, 92] width 90 height 10
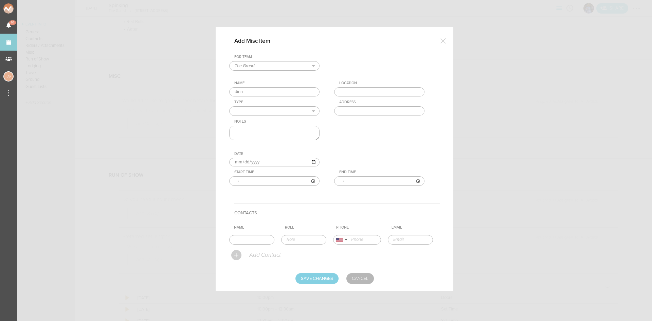
type input "dinn"
click at [349, 92] on input "text" at bounding box center [379, 92] width 90 height 10
drag, startPoint x: 357, startPoint y: 101, endPoint x: 306, endPoint y: 110, distance: 52.1
click at [356, 101] on div "For Team The Grand + Add New Team The Grand . The Grand Name dinn Location empi…" at bounding box center [334, 126] width 210 height 142
type input "Empire"
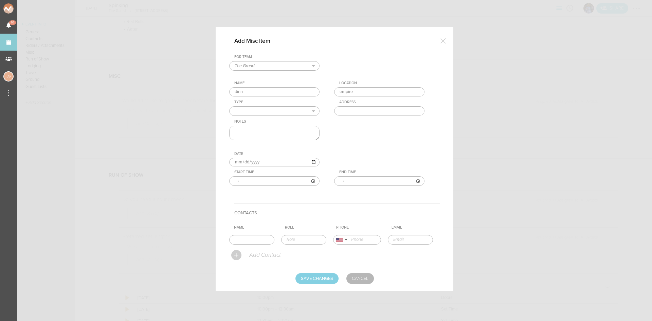
type input "1 Marina Park Drive, Boston, MA 02210, USA"
click at [298, 110] on input "text" at bounding box center [268, 111] width 79 height 9
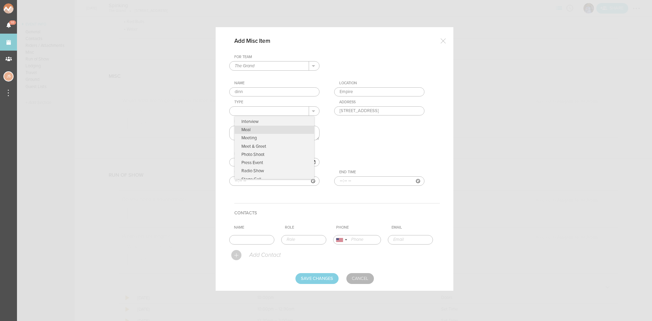
click at [268, 129] on p "Meal" at bounding box center [274, 130] width 79 height 8
type input "Meal"
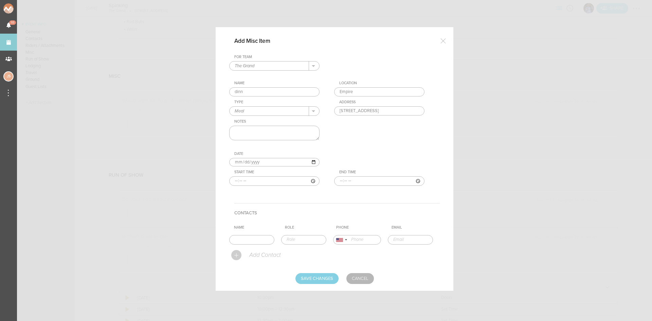
click at [263, 136] on textarea at bounding box center [274, 133] width 90 height 15
type textarea "comp, no auto gratuity"
click at [231, 181] on input "time" at bounding box center [274, 181] width 90 height 10
type input "21:30"
type input "23:00"
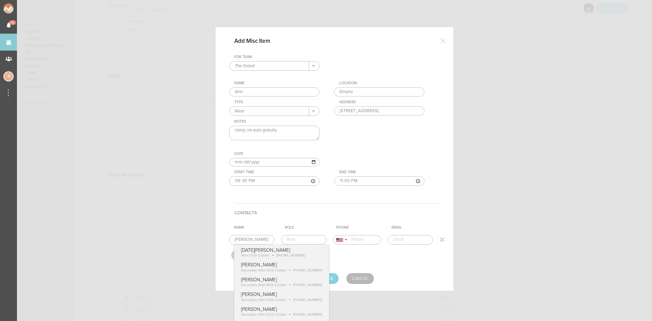
type input "Noel Rincon"
type input "Artist DOS Contact"
type input "12014065948"
click at [262, 251] on form "For Team The Grand + Add New Team The Grand . The Grand Name dinn Location Empi…" at bounding box center [334, 169] width 210 height 229
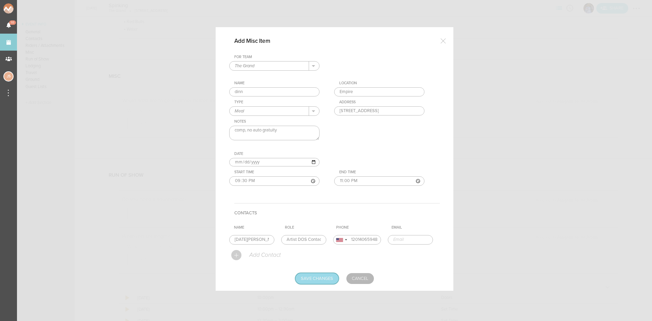
click at [327, 277] on input "Save Changes" at bounding box center [316, 278] width 43 height 11
type input "Saving..."
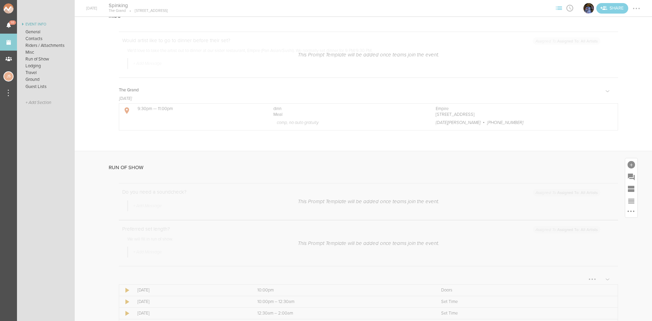
scroll to position [781, 0]
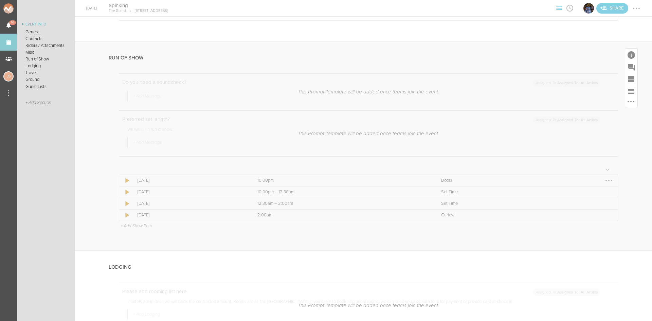
click at [603, 179] on div at bounding box center [608, 180] width 11 height 11
click at [602, 193] on link "Edit Item" at bounding box center [588, 193] width 52 height 12
select select "Doors"
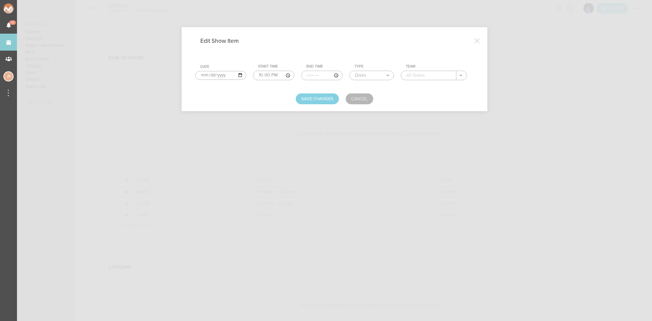
click at [431, 77] on input "text" at bounding box center [428, 75] width 55 height 9
click at [429, 89] on div "The Grand" at bounding box center [424, 86] width 36 height 12
type input "The Grand"
click at [331, 97] on button "Save Changes" at bounding box center [317, 98] width 43 height 11
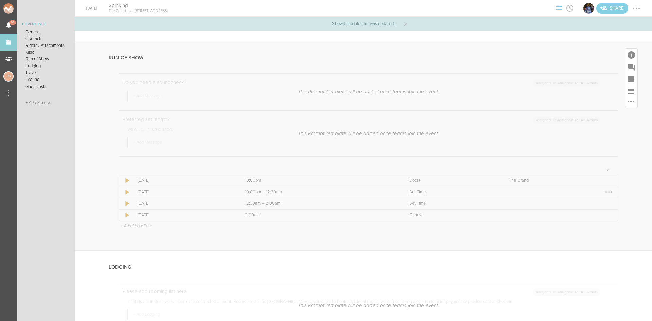
click at [605, 192] on div at bounding box center [608, 191] width 11 height 11
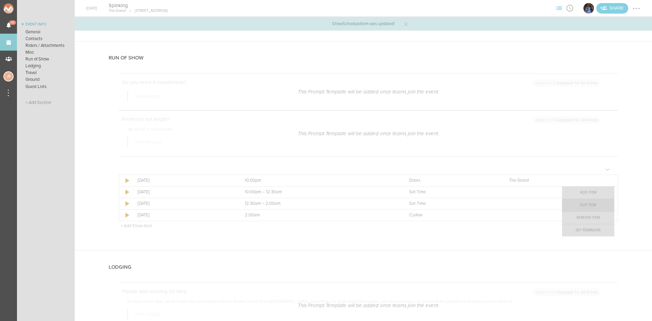
click at [595, 205] on link "Edit Item" at bounding box center [588, 205] width 52 height 12
select select "Set Time"
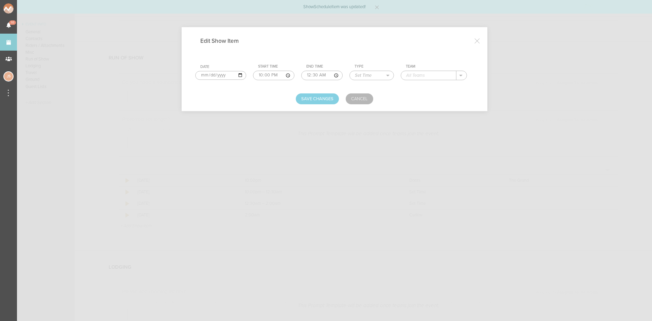
click at [440, 75] on input "text" at bounding box center [428, 75] width 55 height 9
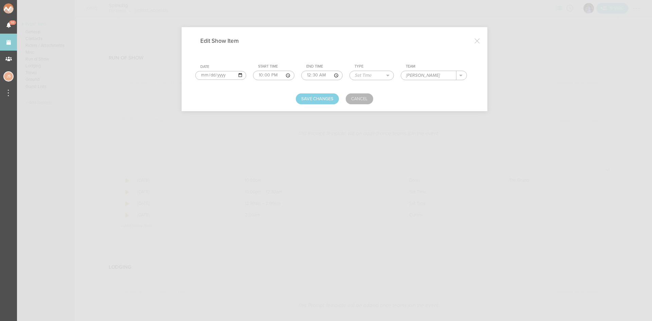
type input "Daryus Costa"
click at [322, 96] on button "Save Changes" at bounding box center [317, 98] width 43 height 11
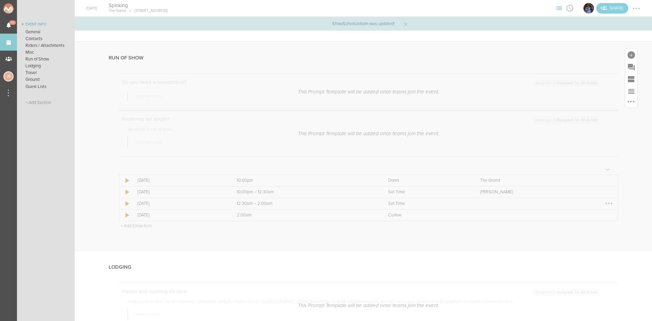
click at [608, 202] on div at bounding box center [608, 203] width 11 height 11
click at [603, 215] on link "Edit Item" at bounding box center [588, 216] width 52 height 12
select select "Set Time"
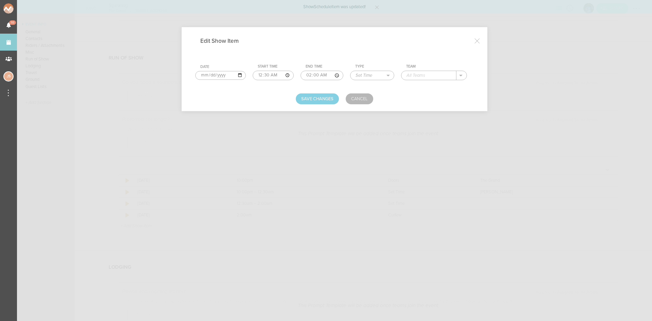
click at [445, 77] on input "text" at bounding box center [428, 75] width 55 height 9
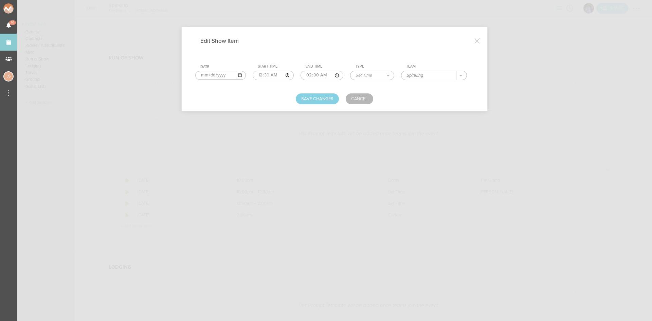
type input "Spinking"
click at [295, 101] on div "Save Changes Cancel" at bounding box center [334, 98] width 278 height 11
click at [299, 99] on button "Save Changes" at bounding box center [317, 98] width 43 height 11
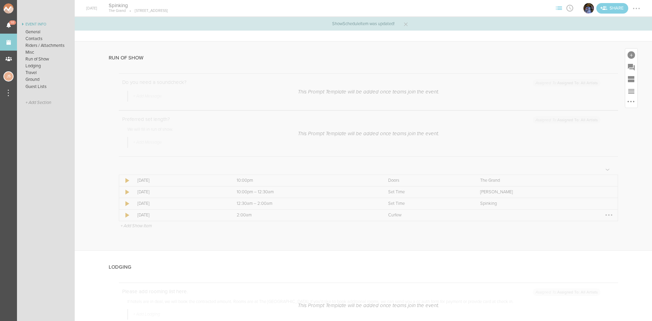
click at [604, 216] on div at bounding box center [608, 214] width 11 height 11
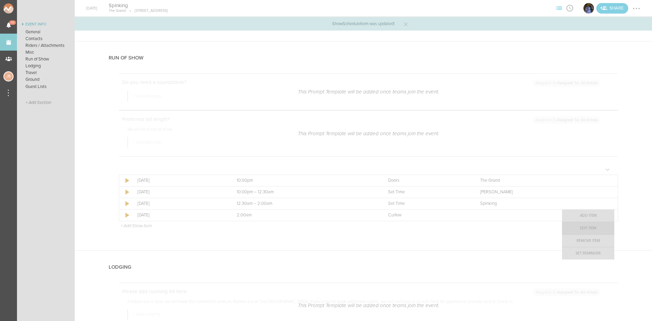
click at [597, 227] on link "Edit Item" at bounding box center [588, 228] width 52 height 12
select select "Curfew"
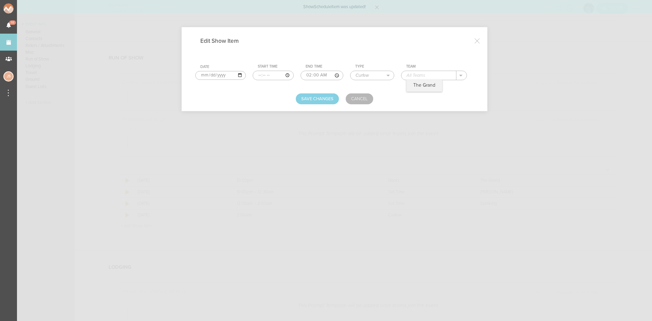
click at [440, 75] on input "text" at bounding box center [428, 75] width 55 height 9
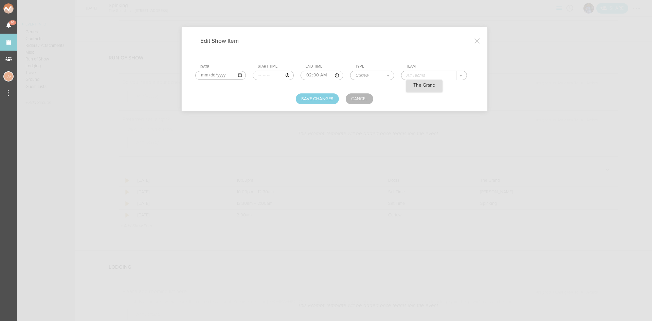
click at [430, 88] on p "The Grand" at bounding box center [424, 84] width 22 height 5
type input "The Grand"
click at [328, 97] on button "Save Changes" at bounding box center [317, 98] width 43 height 11
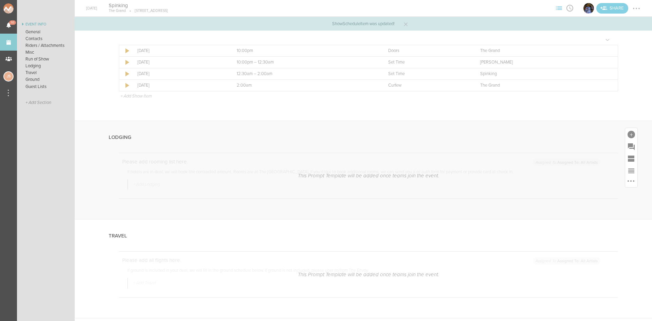
scroll to position [917, 0]
click at [627, 129] on div at bounding box center [630, 128] width 7 height 7
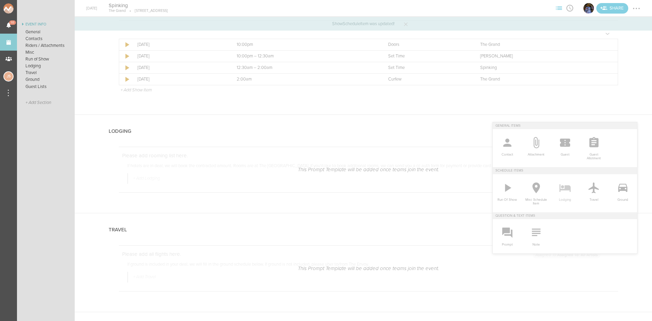
click at [562, 191] on icon at bounding box center [565, 188] width 14 height 14
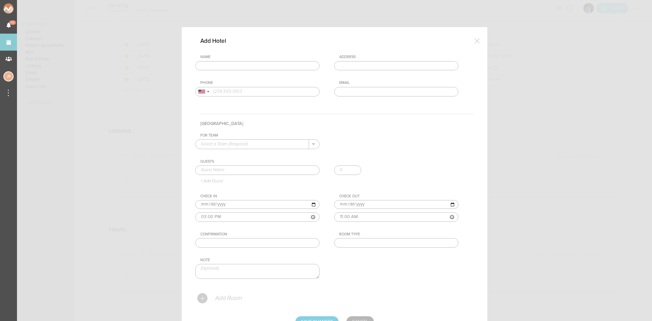
click at [227, 62] on input "text" at bounding box center [257, 66] width 124 height 10
click at [234, 74] on div "Name the env The Envoy Hotel, Autograph Collection Sleeper Street, Boston, MA, …" at bounding box center [334, 81] width 278 height 52
type input "The Envoy Hotel, Autograph Collection"
type input "70 Sleeper St, Boston, MA 02210, USA"
type input "(617) 338-3030"
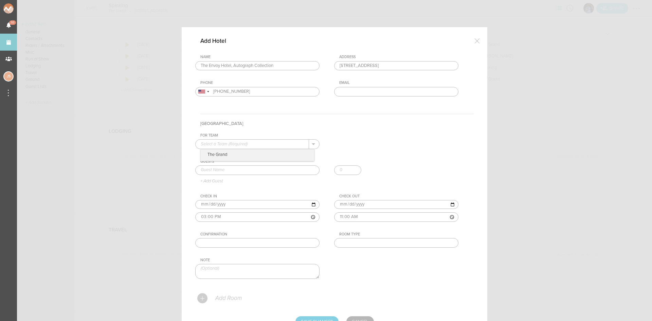
click at [240, 143] on input "text" at bounding box center [252, 144] width 113 height 9
click at [240, 154] on p "The Grand" at bounding box center [257, 155] width 113 height 12
type input "The Grand"
click at [235, 169] on input "text" at bounding box center [257, 170] width 124 height 10
type input "Noel Rincon"
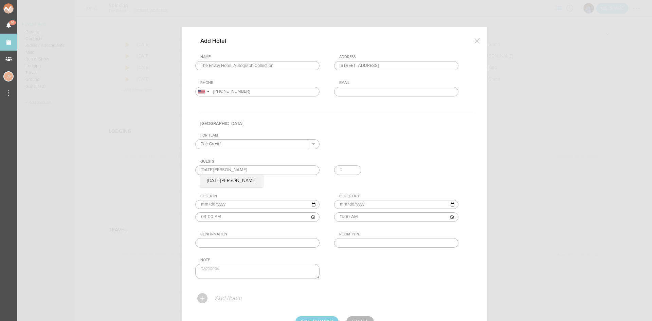
drag, startPoint x: 205, startPoint y: 183, endPoint x: 223, endPoint y: 184, distance: 17.7
click at [205, 183] on div "Guests Noel Rincon Noel Rincon + Add Guest" at bounding box center [334, 171] width 278 height 24
click at [387, 247] on input "text" at bounding box center [396, 243] width 124 height 10
type input "King"
click at [223, 301] on p "Add Room" at bounding box center [228, 298] width 27 height 7
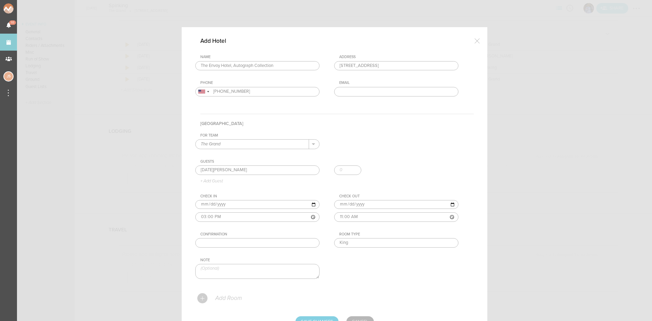
scroll to position [33, 0]
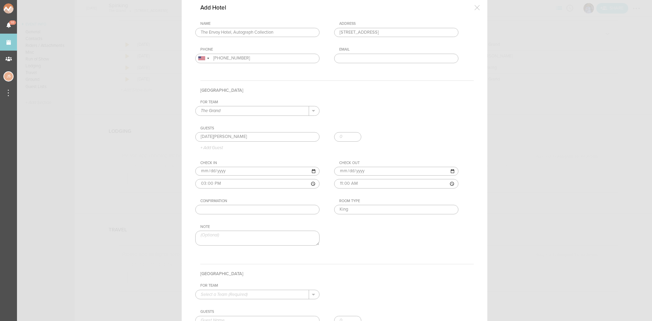
click at [215, 299] on div "+ Add New Team The Grand ." at bounding box center [257, 295] width 124 height 10
click at [214, 296] on input "text" at bounding box center [252, 294] width 113 height 9
click at [220, 307] on p "The Grand" at bounding box center [257, 305] width 113 height 12
type input "The Grand"
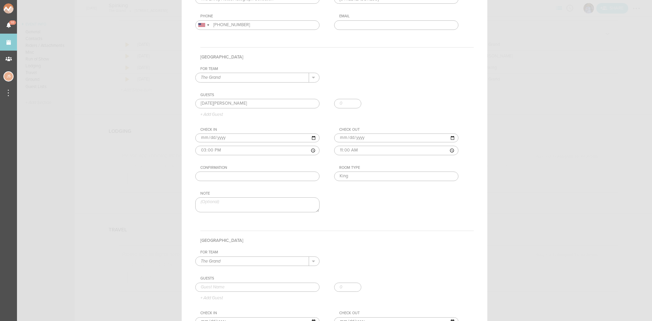
scroll to position [135, 0]
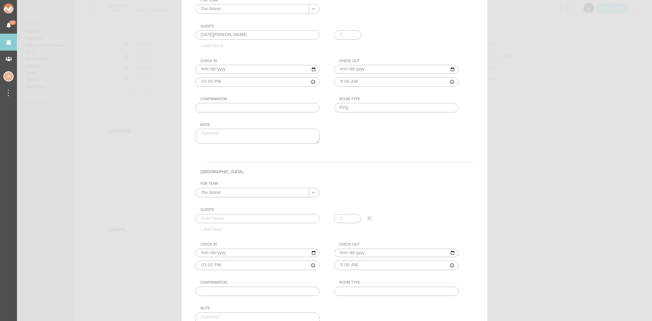
click at [222, 218] on input "text" at bounding box center [257, 219] width 124 height 10
type input "Noel Rincon"
click at [223, 227] on div "Guests Noel Rincon Noel Rincon + Add Guest" at bounding box center [334, 219] width 278 height 24
click at [398, 289] on input "text" at bounding box center [396, 292] width 124 height 10
type input "King"
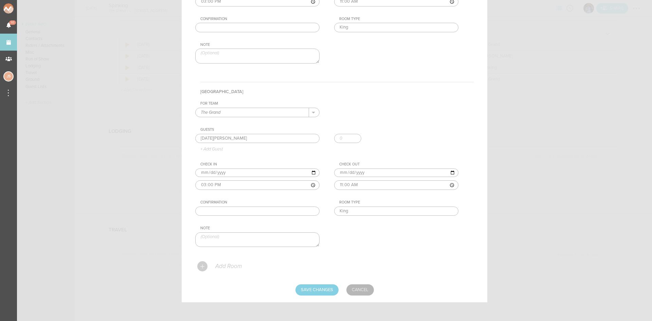
scroll to position [217, 0]
click at [226, 264] on p "Add Room" at bounding box center [228, 264] width 27 height 7
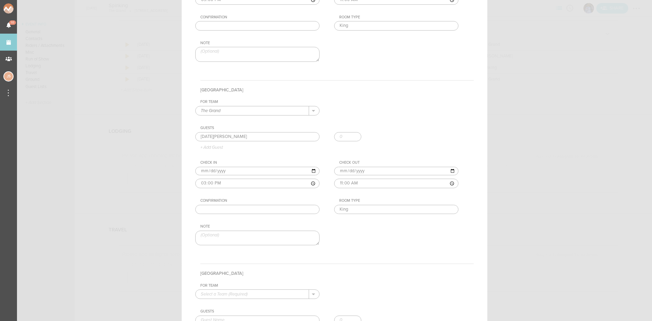
scroll to position [353, 0]
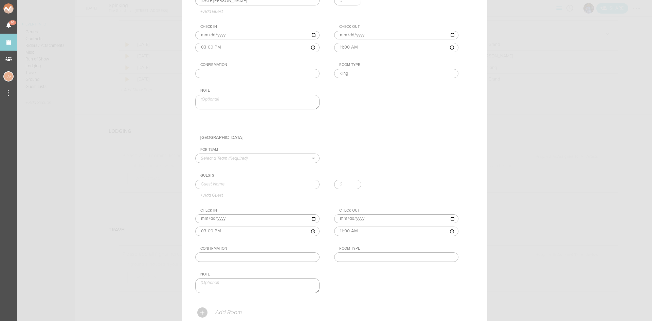
click at [237, 160] on input "text" at bounding box center [252, 158] width 113 height 9
click at [239, 167] on p "The Grand" at bounding box center [257, 169] width 113 height 12
type input "The Grand"
click at [237, 184] on input "text" at bounding box center [257, 185] width 124 height 10
type input "Noel Rincon"
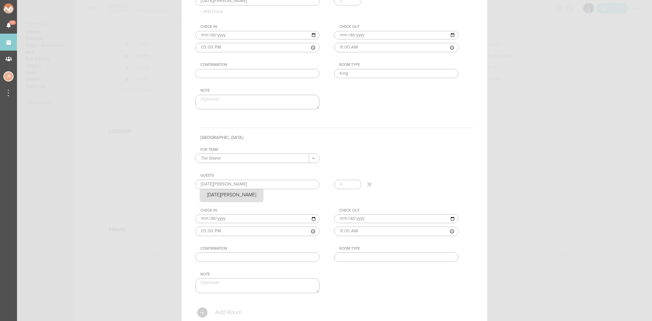
click at [223, 193] on div "Guests Noel Rincon Noel Rincon + Add Guest" at bounding box center [334, 185] width 278 height 24
click at [346, 255] on input "text" at bounding box center [396, 257] width 124 height 10
type input "Double"
click at [386, 177] on div "Guests" at bounding box center [336, 175] width 273 height 5
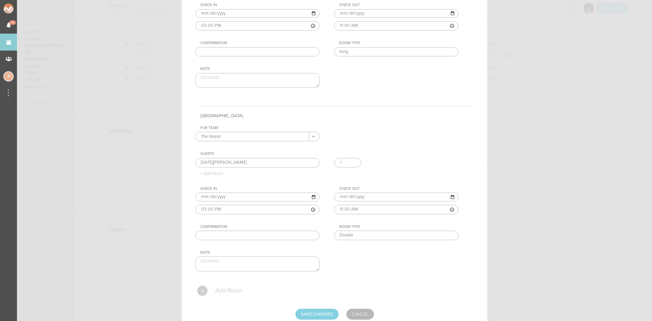
scroll to position [400, 0]
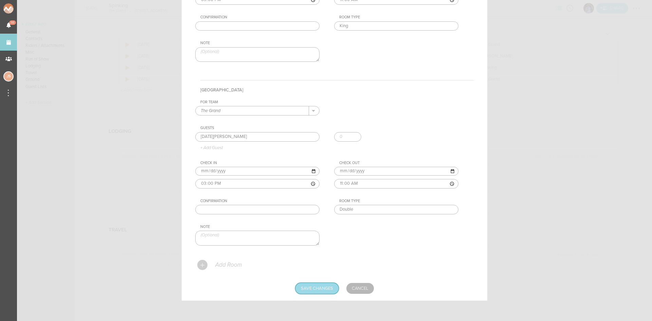
click at [318, 290] on input "Save Changes" at bounding box center [316, 288] width 43 height 11
type input "Saving..."
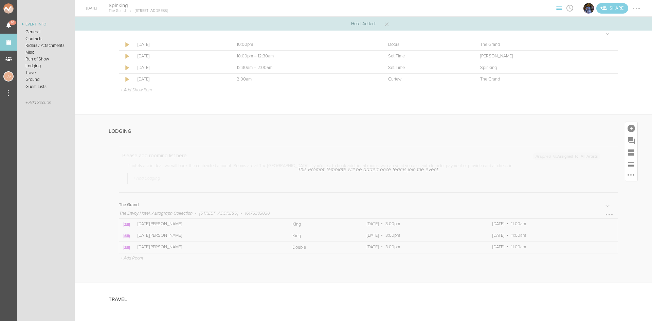
scroll to position [1120, 0]
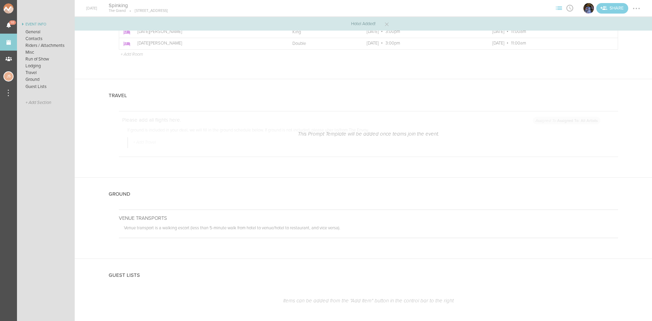
click at [636, 9] on div at bounding box center [635, 8] width 1 height 1
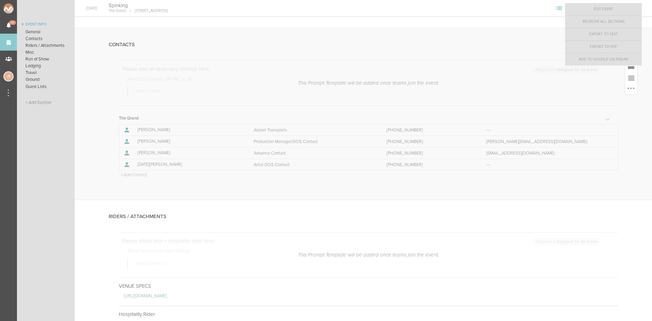
scroll to position [136, 0]
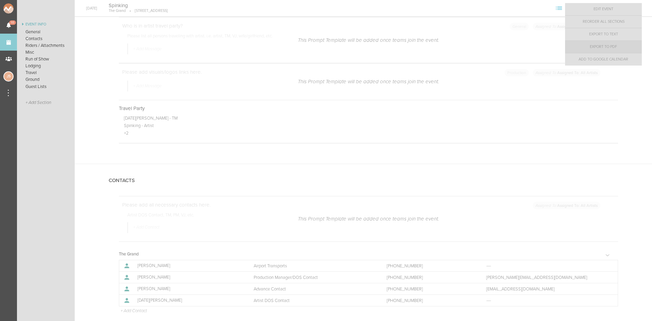
click at [602, 45] on link "Export to PDF" at bounding box center [603, 47] width 77 height 12
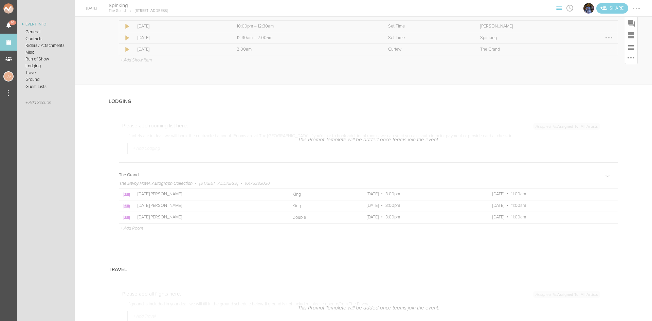
scroll to position [984, 0]
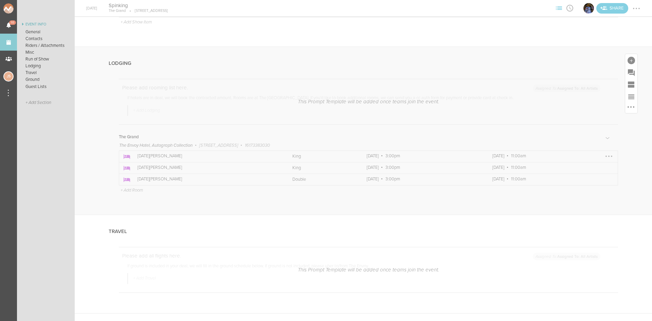
click at [608, 155] on div at bounding box center [608, 155] width 1 height 1
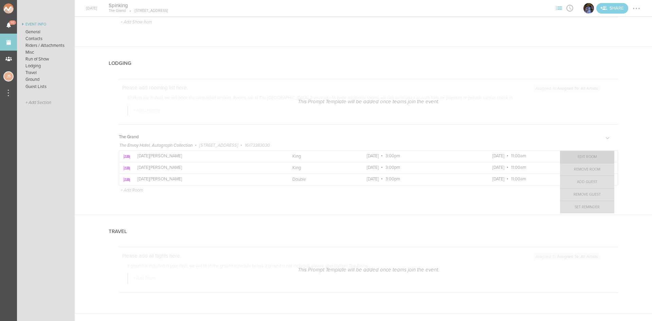
click at [591, 156] on link "Edit Room" at bounding box center [587, 157] width 54 height 12
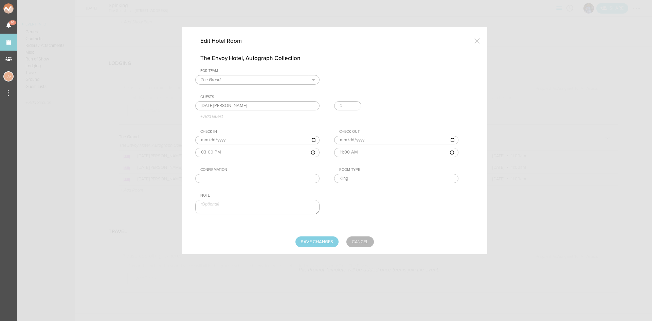
scroll to position [0, 0]
click at [349, 140] on input "2025-10-23" at bounding box center [396, 140] width 124 height 9
type input "2025-10-24"
click at [332, 239] on input "Save Changes" at bounding box center [316, 241] width 43 height 11
type input "Saving..."
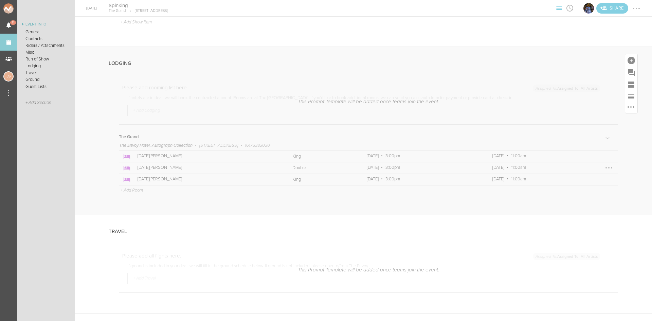
click at [608, 167] on div at bounding box center [608, 167] width 1 height 1
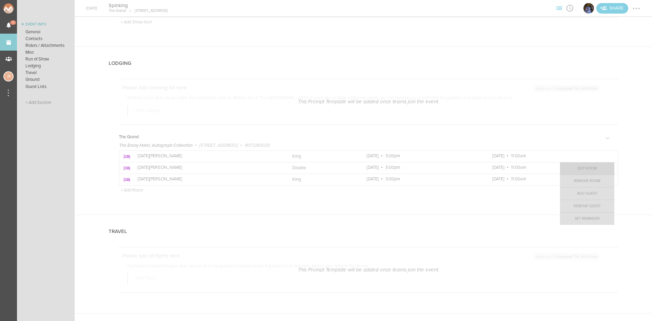
click at [598, 167] on link "Edit Room" at bounding box center [587, 168] width 54 height 12
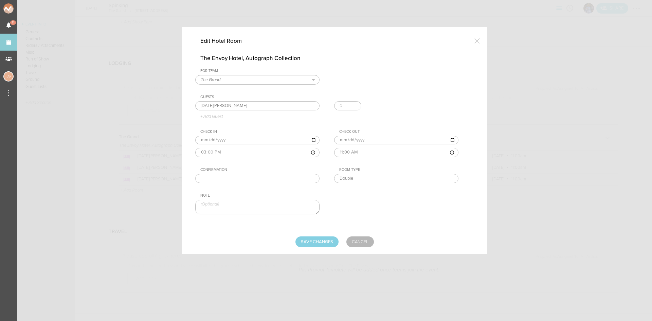
click at [350, 140] on input "2025-10-23" at bounding box center [396, 140] width 124 height 9
type input "2025-10-24"
click at [317, 238] on input "Save Changes" at bounding box center [316, 241] width 43 height 11
type input "Saving..."
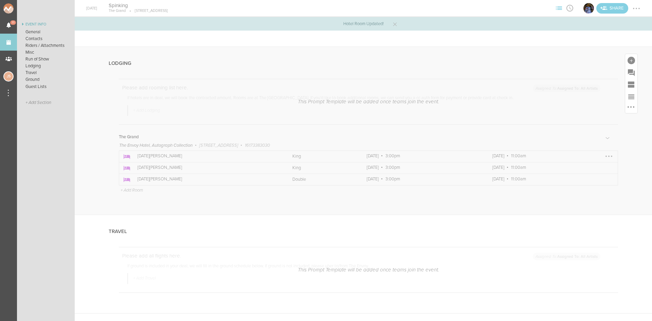
click at [605, 155] on div at bounding box center [608, 156] width 11 height 11
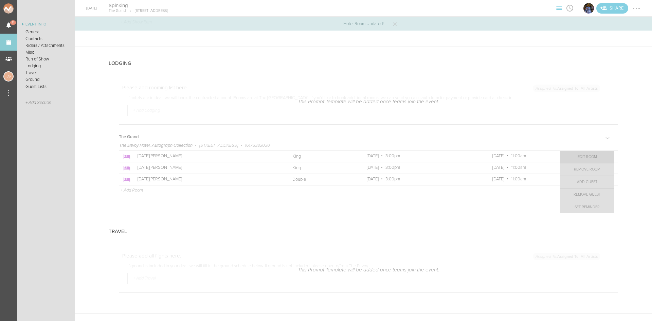
click at [593, 160] on link "Edit Room" at bounding box center [587, 157] width 54 height 12
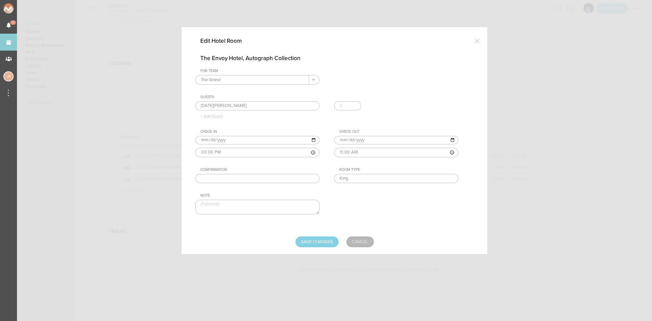
click at [346, 142] on input "2025-10-23" at bounding box center [396, 140] width 124 height 9
type input "2025-10-24"
drag, startPoint x: 326, startPoint y: 241, endPoint x: 322, endPoint y: 237, distance: 5.0
click at [326, 240] on input "Save Changes" at bounding box center [316, 241] width 43 height 11
type input "Saving..."
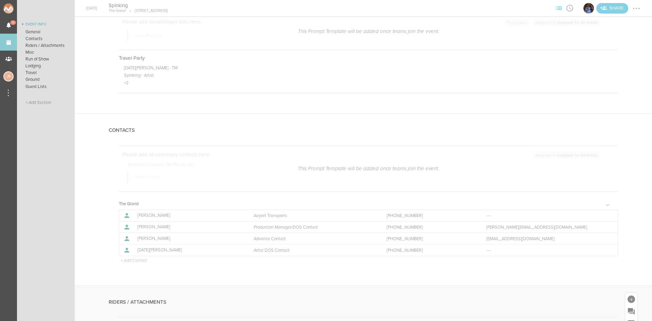
scroll to position [136, 0]
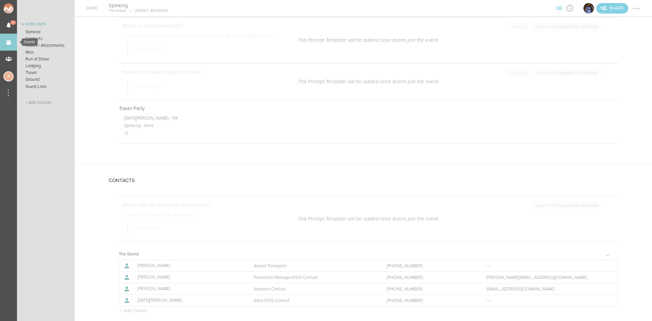
click at [10, 38] on link "Events" at bounding box center [8, 42] width 17 height 17
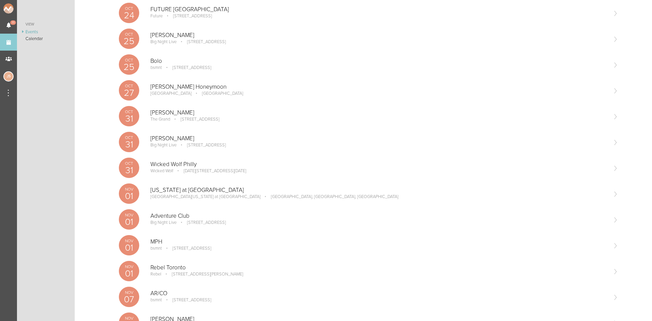
scroll to position [407, 0]
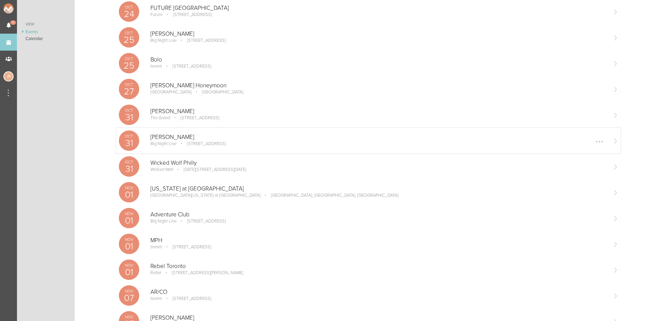
click at [190, 147] on div "[PERSON_NAME] Big Night Live [STREET_ADDRESS] Edit Remove" at bounding box center [378, 141] width 457 height 14
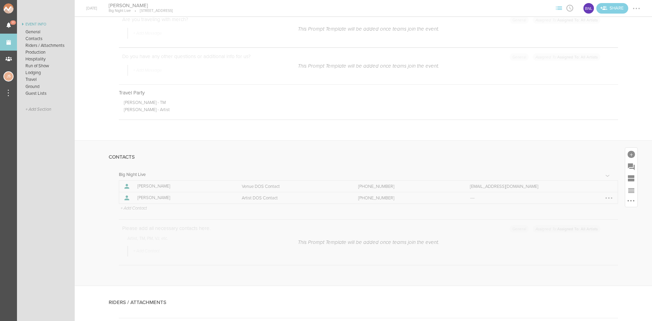
scroll to position [475, 0]
click at [627, 31] on div at bounding box center [630, 30] width 7 height 7
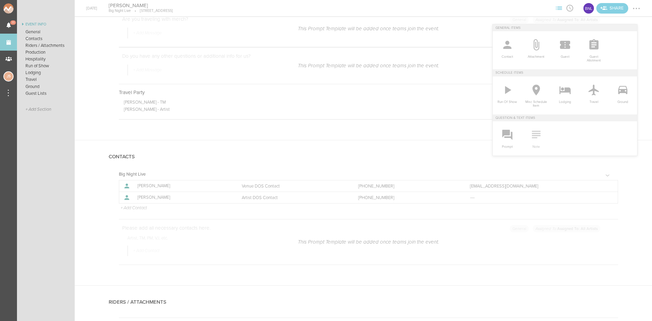
click at [533, 136] on icon at bounding box center [536, 135] width 14 height 14
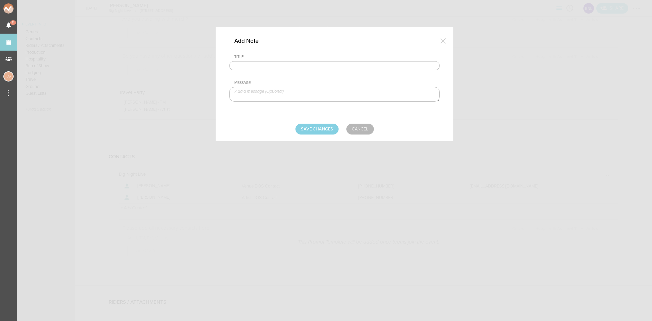
click at [285, 61] on input "text" at bounding box center [334, 66] width 210 height 10
type input "Visuals"
click at [283, 92] on textarea at bounding box center [334, 94] width 210 height 15
paste textarea "[URL][DOMAIN_NAME]"
type textarea "[URL][DOMAIN_NAME]"
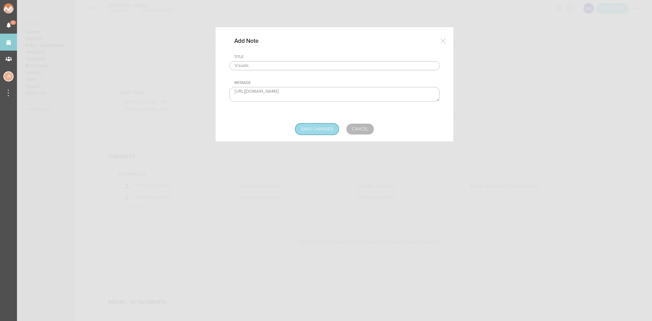
click at [311, 127] on input "Save Changes" at bounding box center [316, 129] width 43 height 11
type input "Saving..."
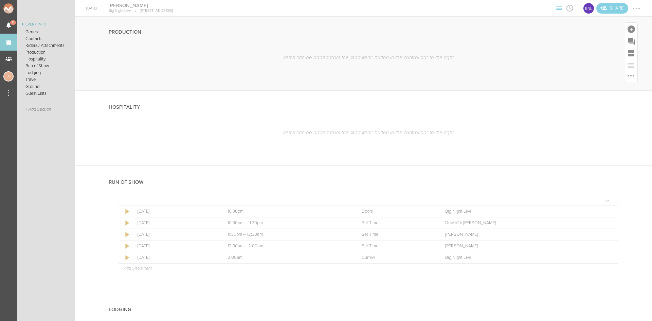
scroll to position [883, 0]
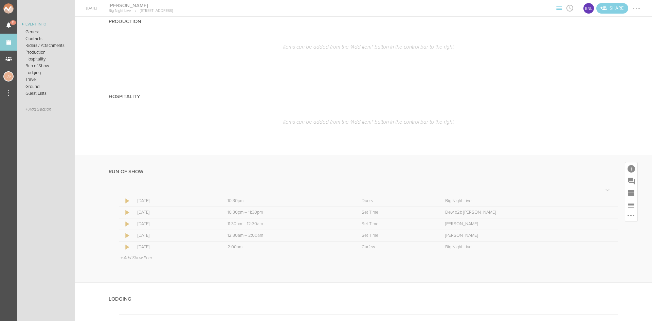
click at [144, 258] on p "+ Add Show Item" at bounding box center [136, 257] width 31 height 5
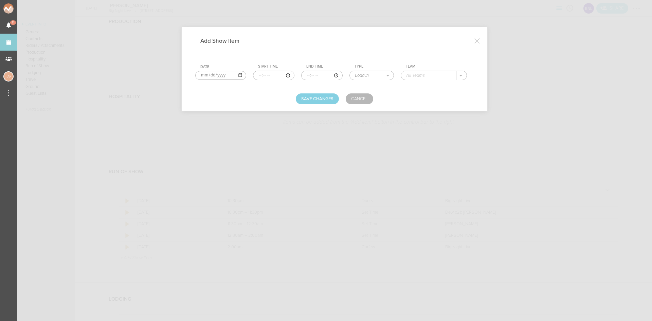
click at [259, 74] on input "time" at bounding box center [273, 76] width 41 height 10
type input "20:00"
type input "21:55"
select select "Soundcheck"
type input "[PERSON_NAME]"
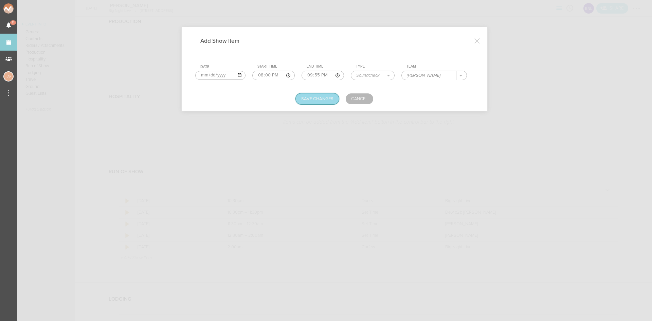
click at [302, 100] on button "Save Changes" at bounding box center [317, 98] width 43 height 11
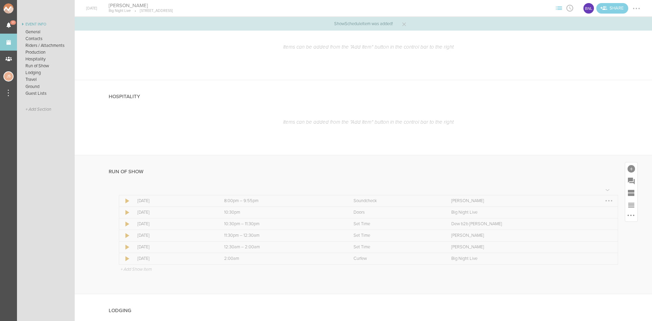
click at [603, 202] on div at bounding box center [608, 200] width 11 height 11
click at [592, 213] on link "Edit Item" at bounding box center [588, 214] width 52 height 12
select select "Soundcheck"
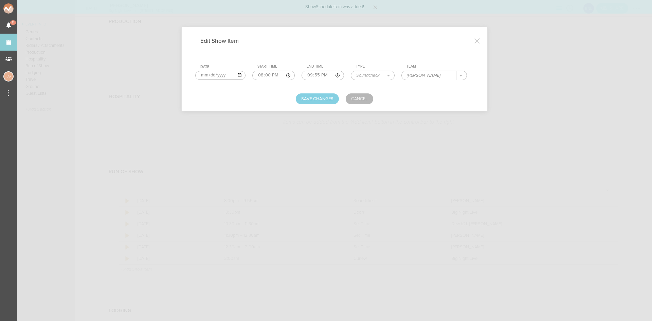
click at [317, 76] on input "21:55" at bounding box center [322, 76] width 42 height 10
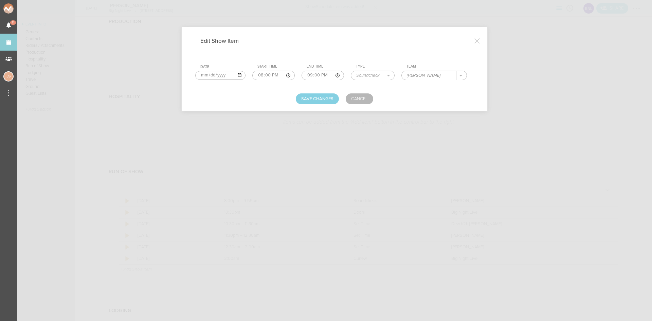
click at [309, 73] on input "21:00" at bounding box center [322, 76] width 42 height 10
type input "22:00"
click at [319, 97] on button "Save Changes" at bounding box center [317, 98] width 43 height 11
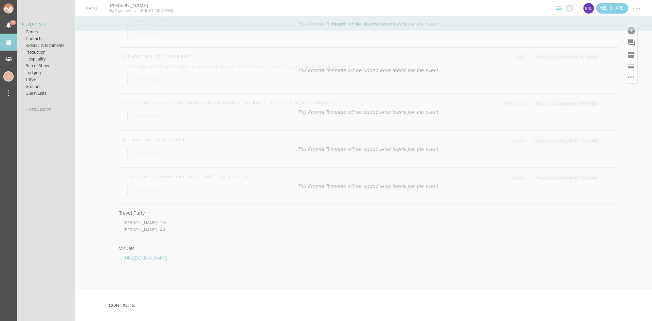
scroll to position [306, 0]
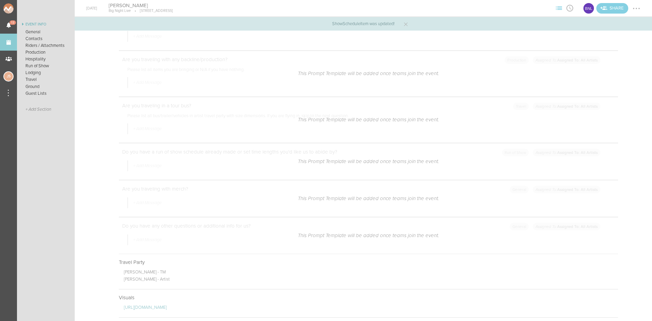
click at [639, 7] on div at bounding box center [636, 8] width 11 height 11
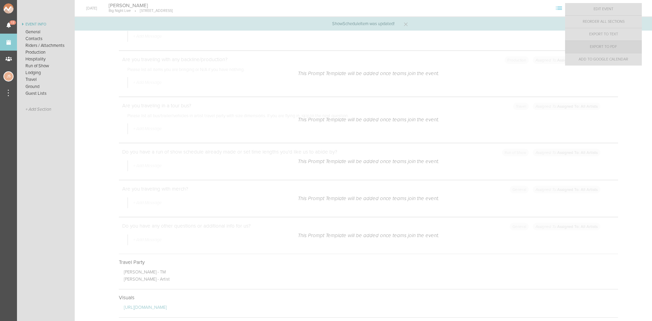
click at [629, 50] on link "Export to PDF" at bounding box center [603, 47] width 77 height 12
